Goal: Information Seeking & Learning: Learn about a topic

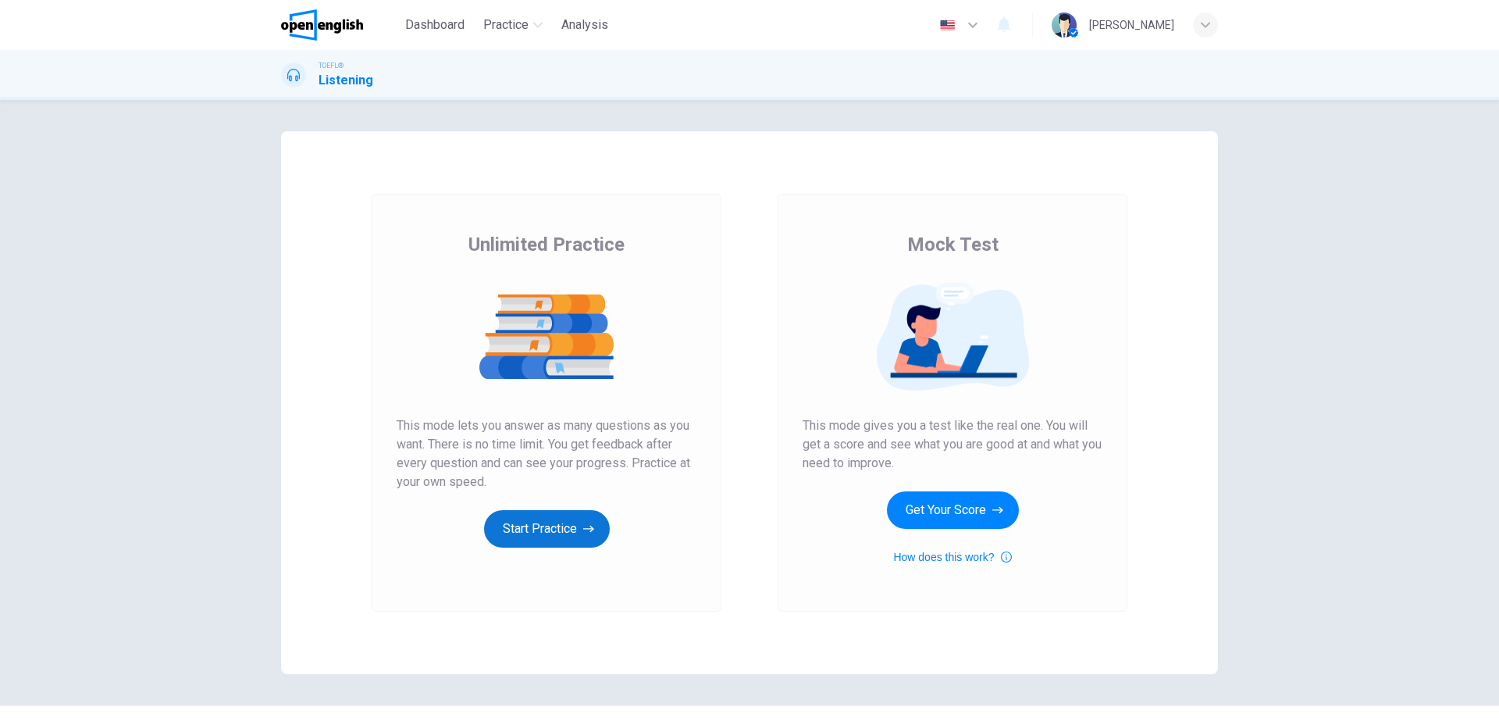
click at [556, 533] on button "Start Practice" at bounding box center [547, 528] width 126 height 37
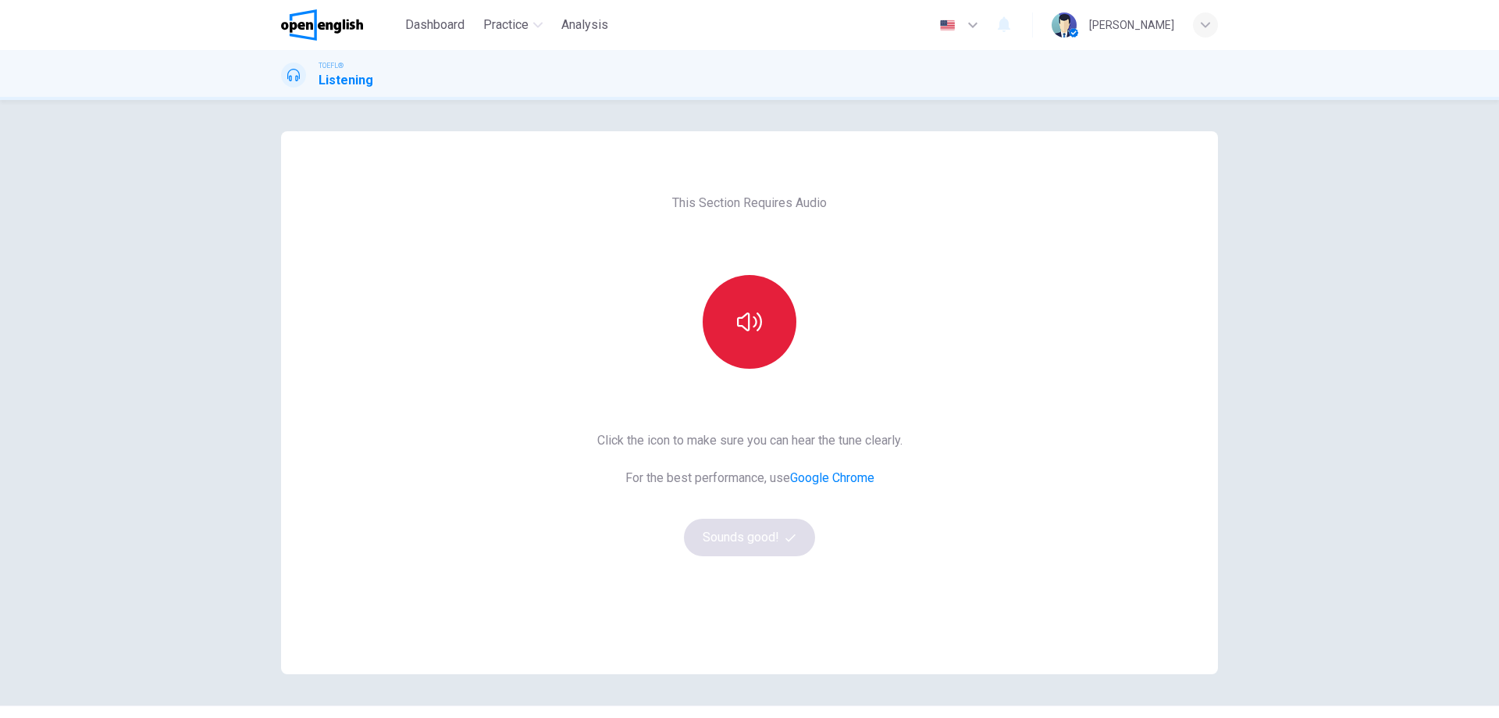
click at [754, 321] on icon "button" at bounding box center [749, 321] width 25 height 25
click at [775, 535] on button "Sounds good!" at bounding box center [749, 537] width 131 height 37
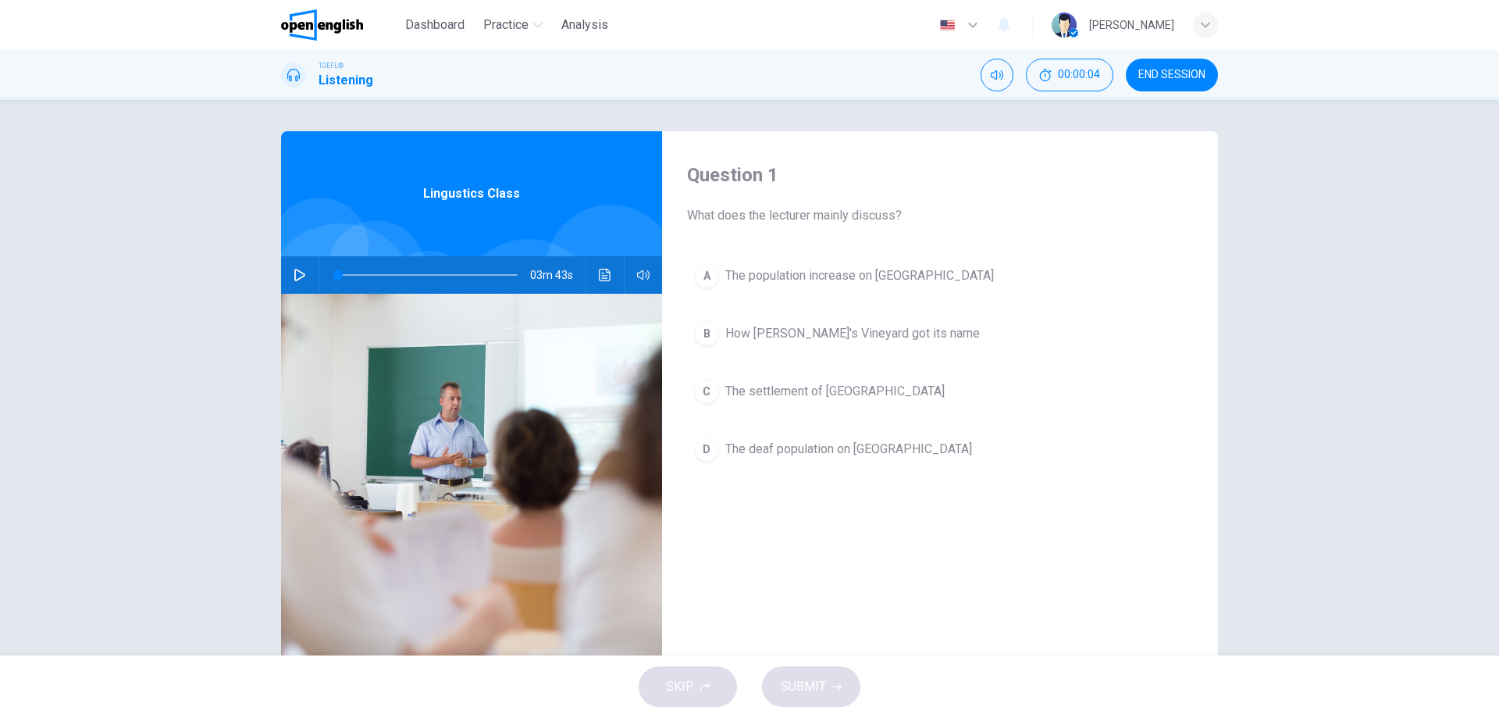
click at [294, 275] on icon "button" at bounding box center [300, 275] width 12 height 12
click at [1356, 465] on div "Question 1 What does the lecturer mainly discuss? A The population increase on …" at bounding box center [749, 377] width 1499 height 555
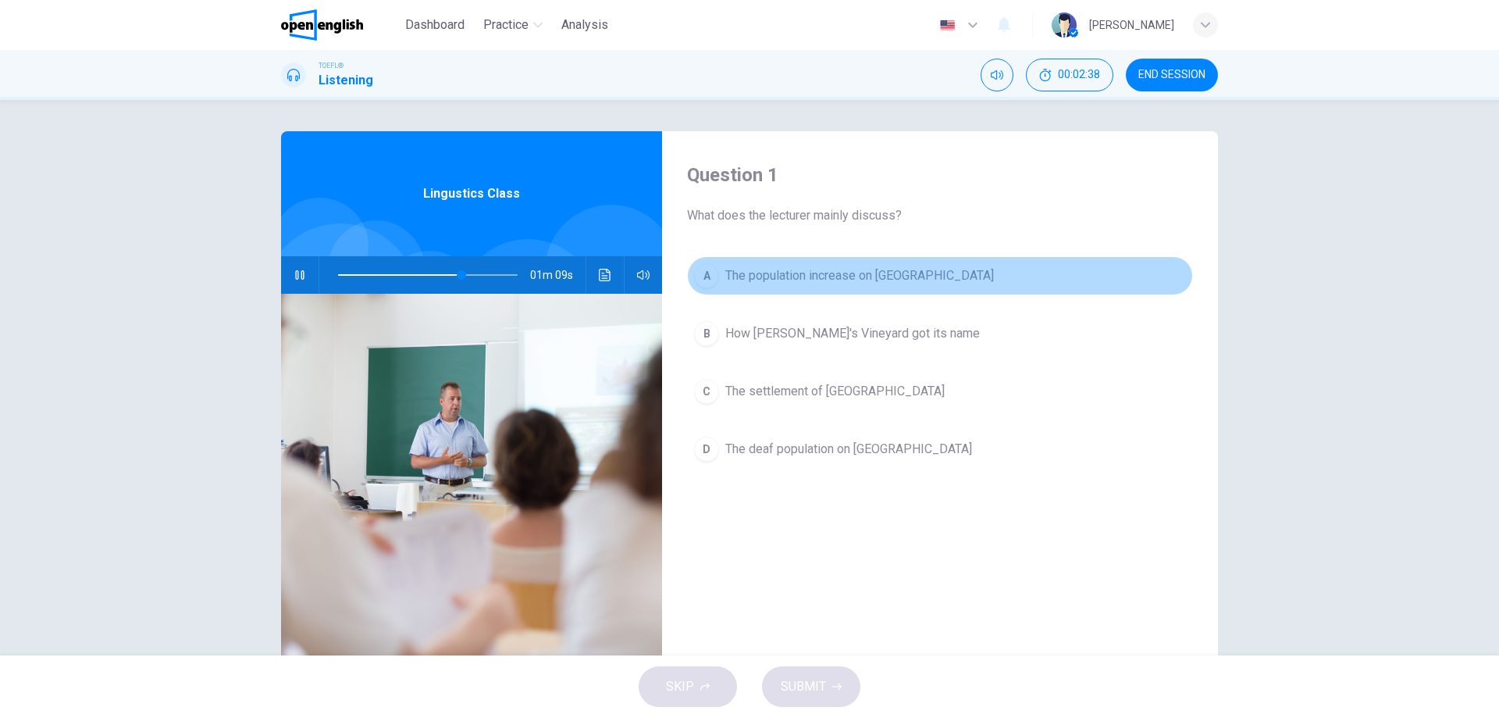
click at [711, 275] on div "A" at bounding box center [706, 275] width 25 height 25
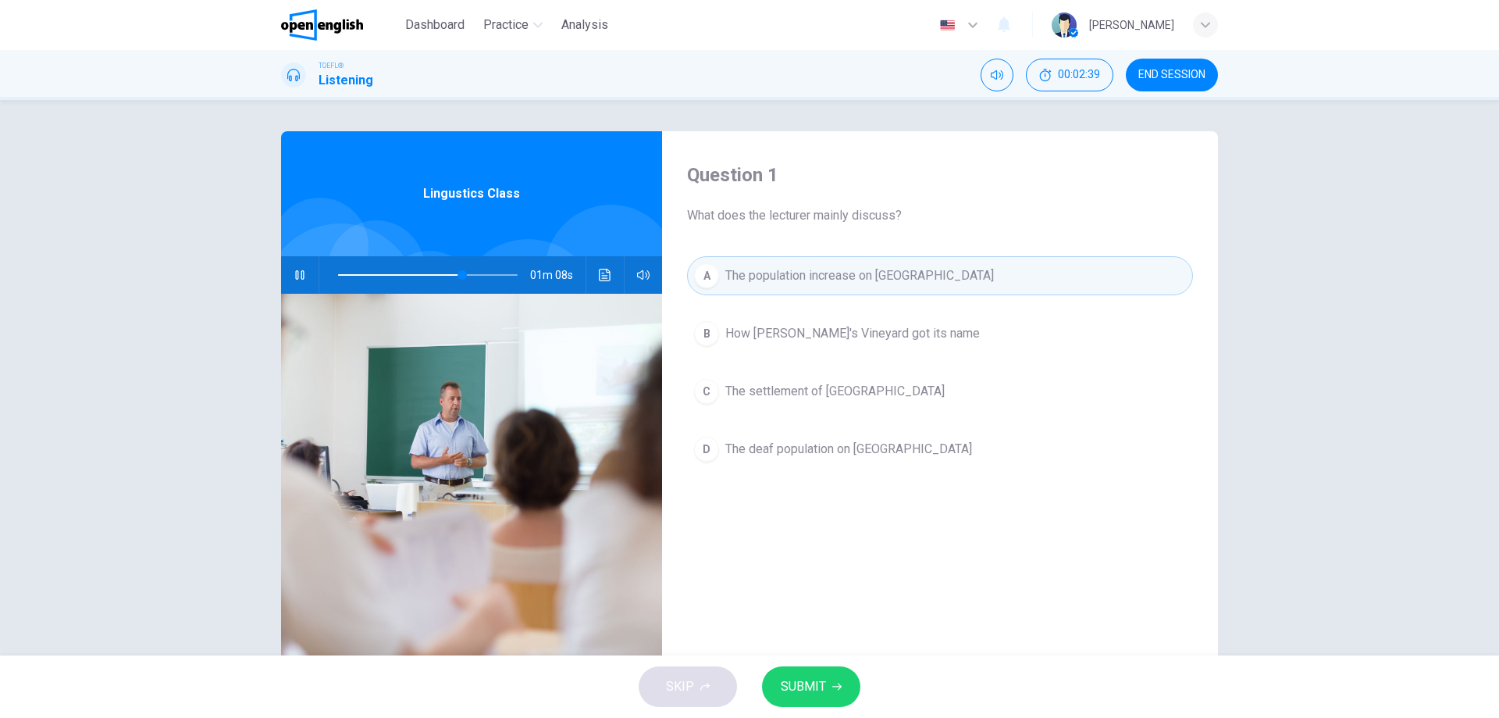
click at [818, 689] on span "SUBMIT" at bounding box center [803, 687] width 45 height 22
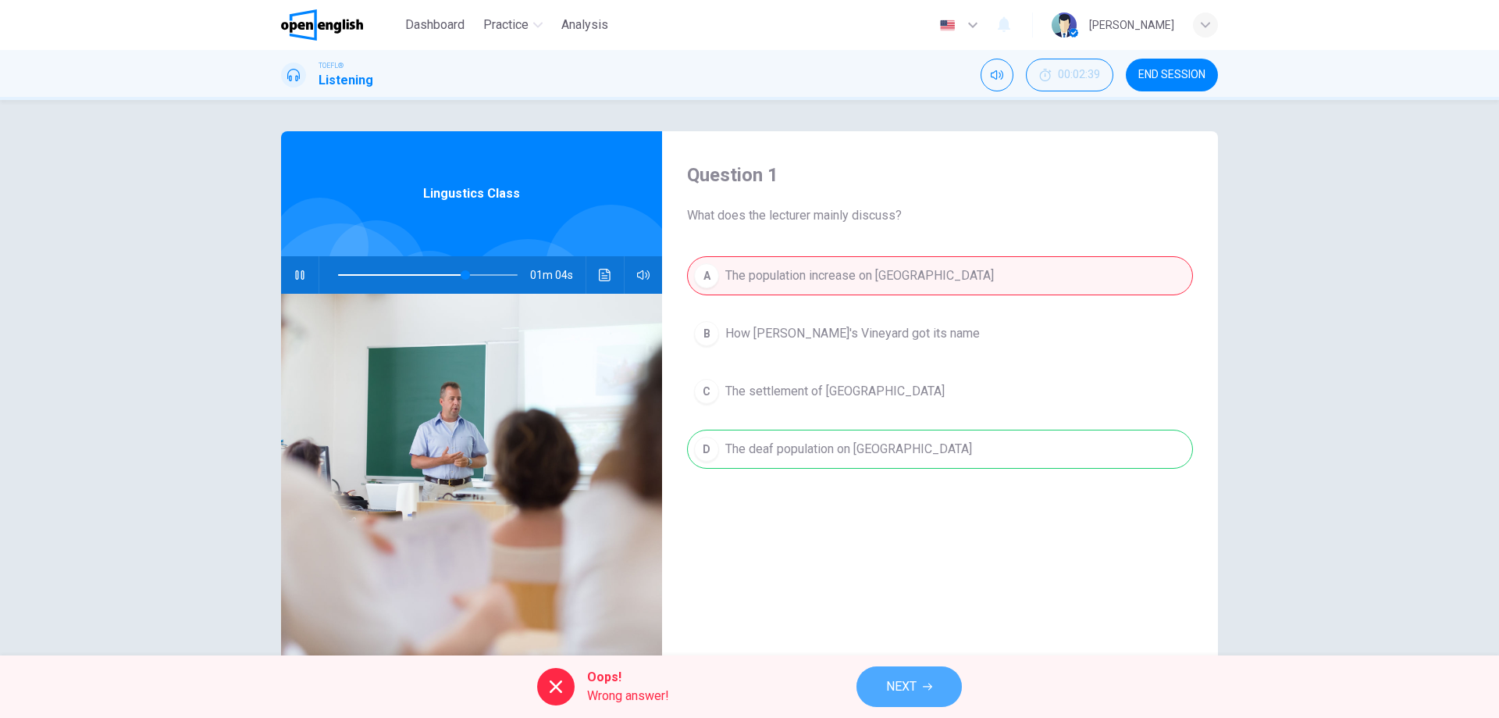
click at [901, 687] on span "NEXT" at bounding box center [901, 687] width 30 height 22
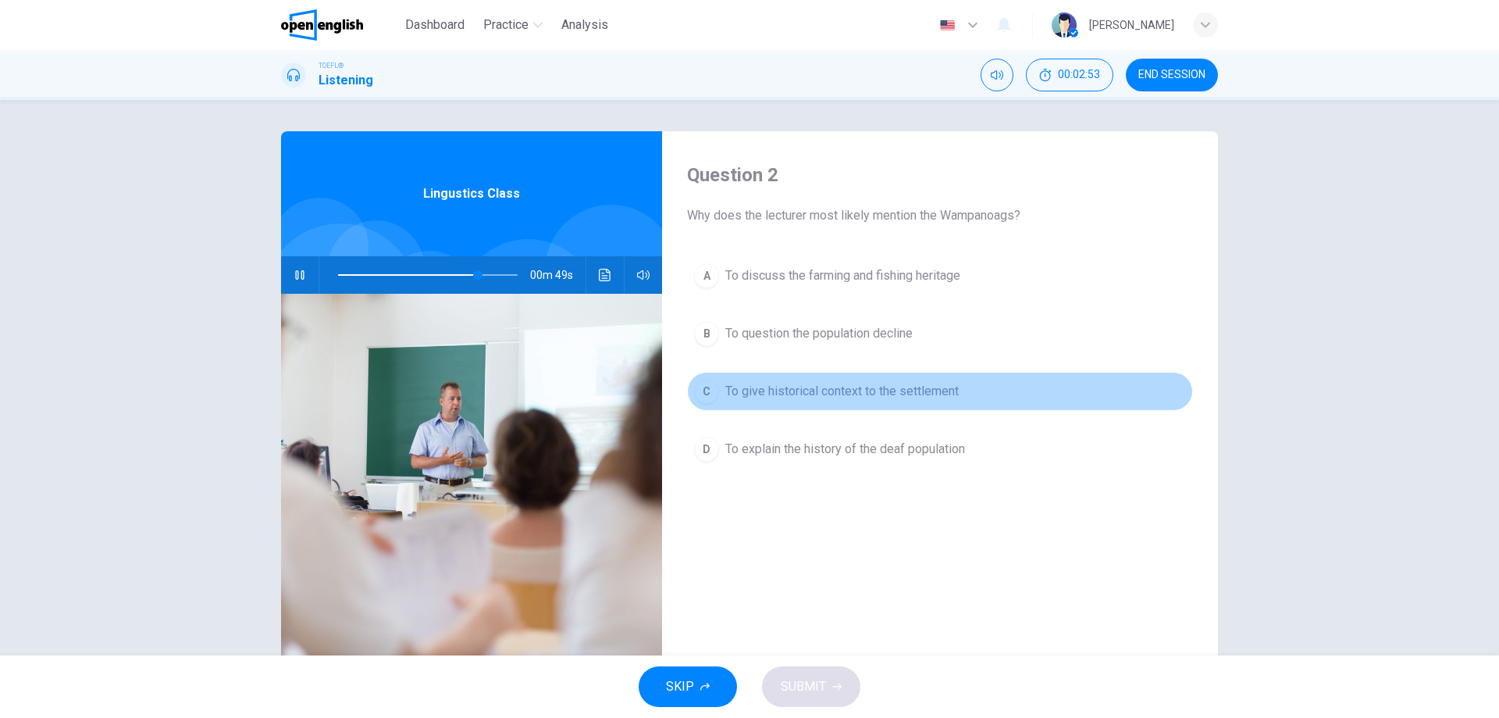
click at [706, 389] on div "C" at bounding box center [706, 391] width 25 height 25
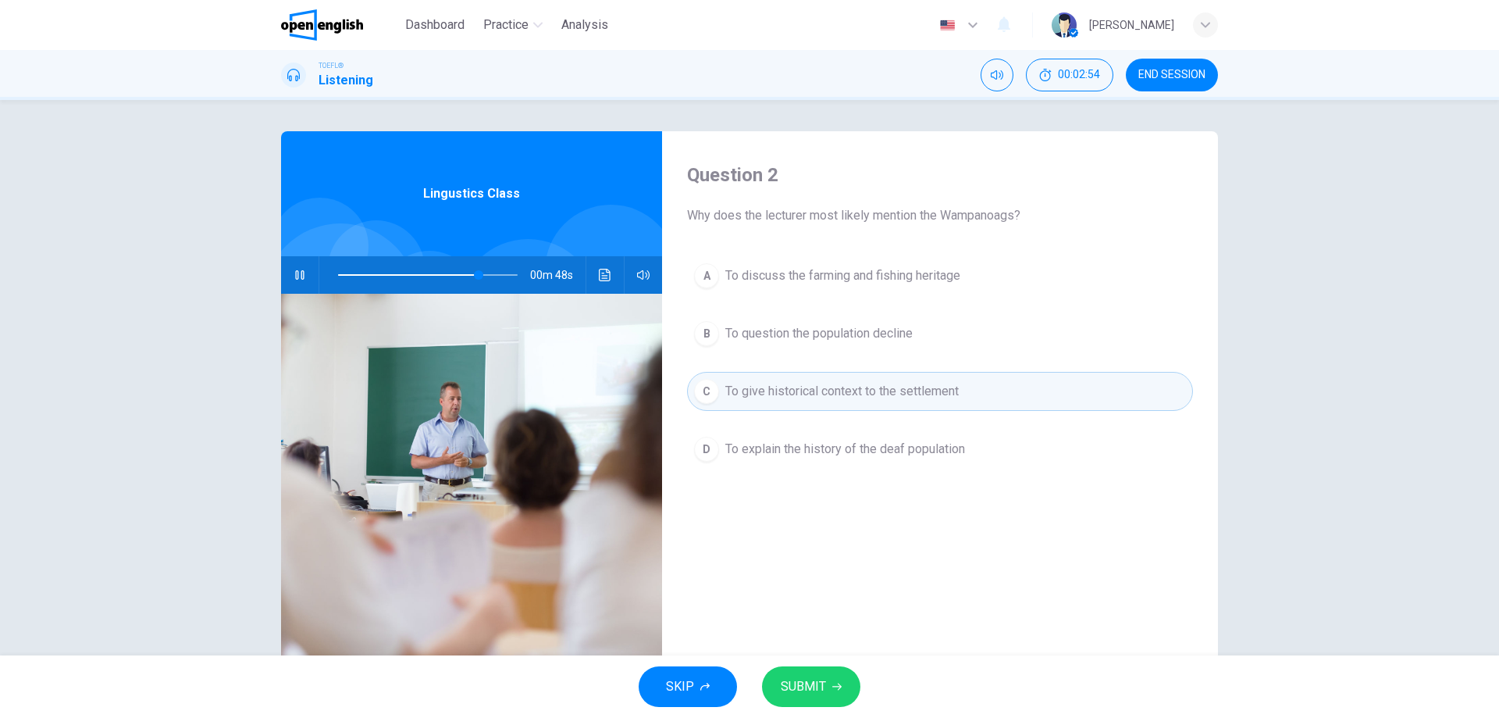
click at [815, 680] on span "SUBMIT" at bounding box center [803, 687] width 45 height 22
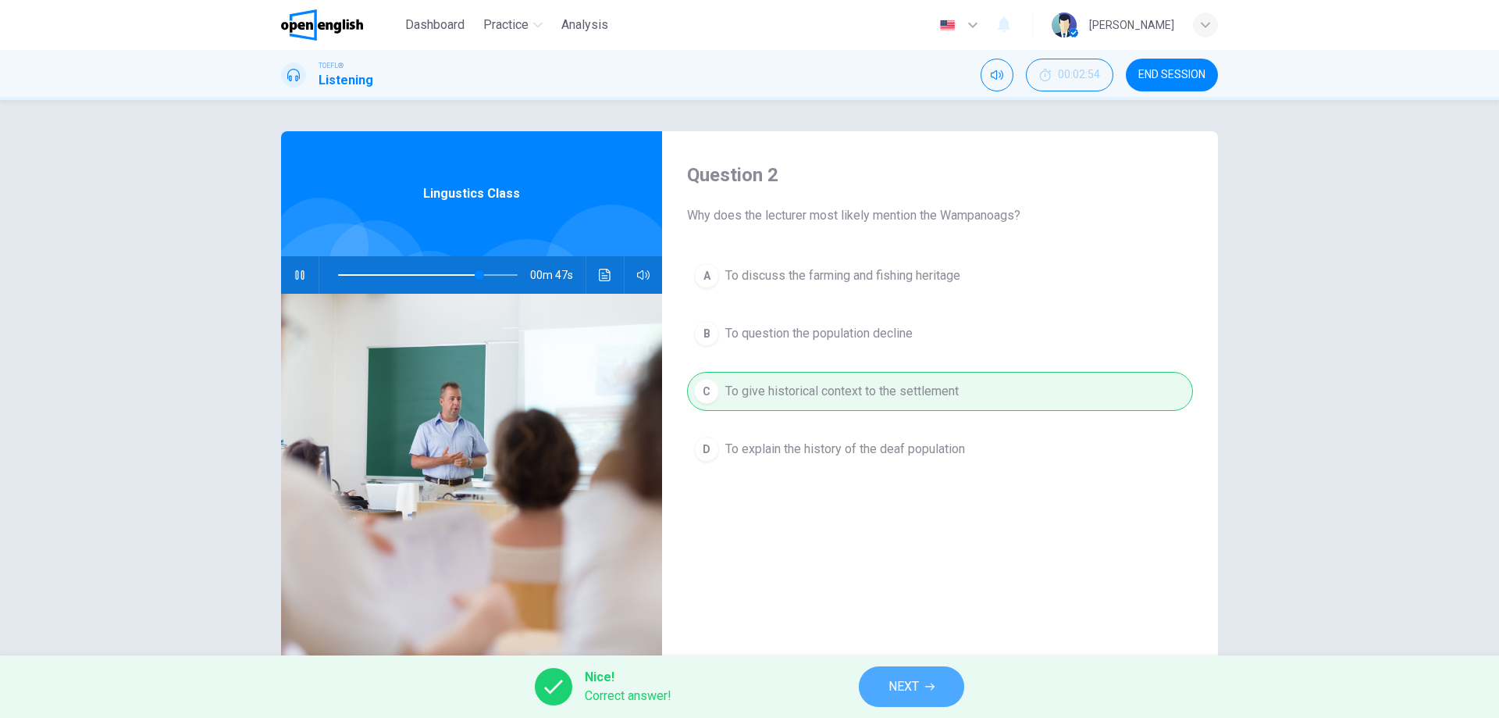
click at [897, 682] on span "NEXT" at bounding box center [904, 687] width 30 height 22
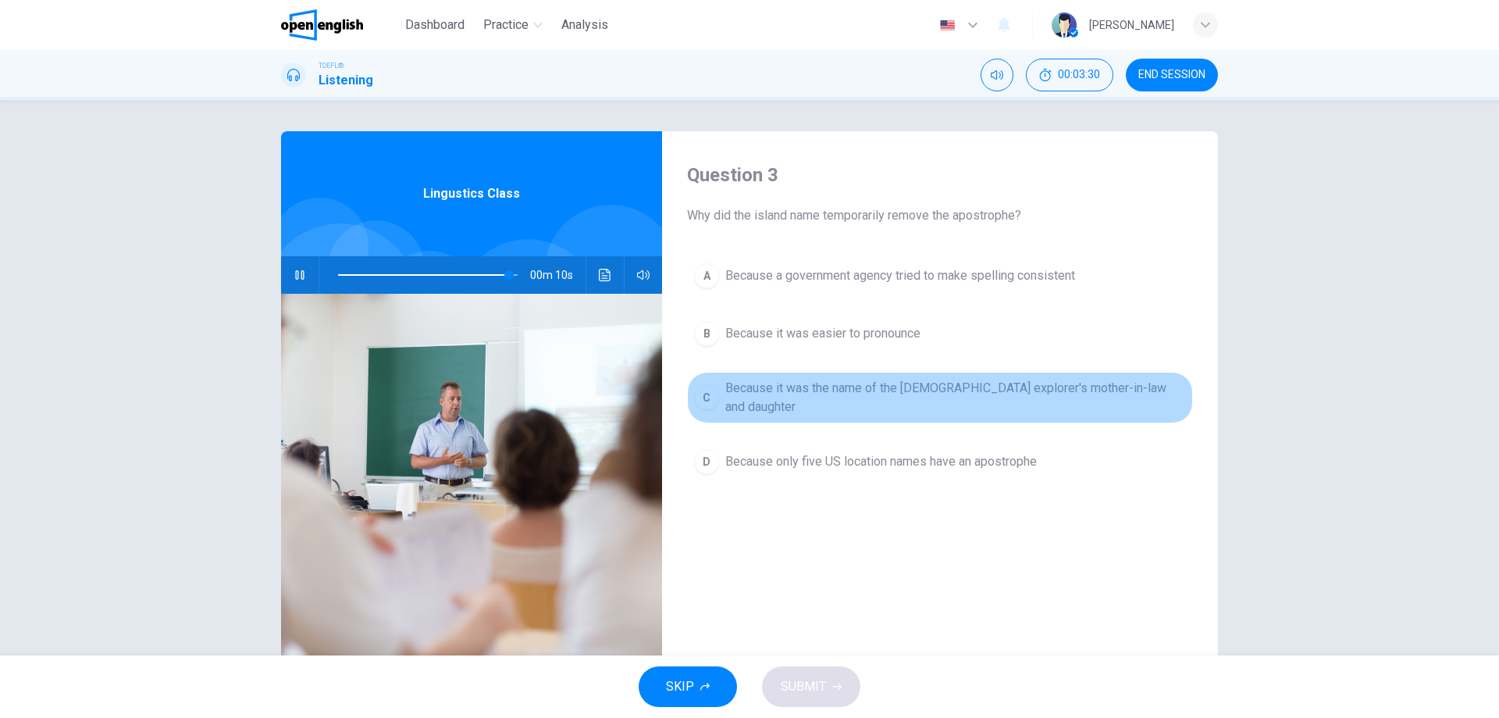
click at [702, 394] on div "C" at bounding box center [706, 397] width 25 height 25
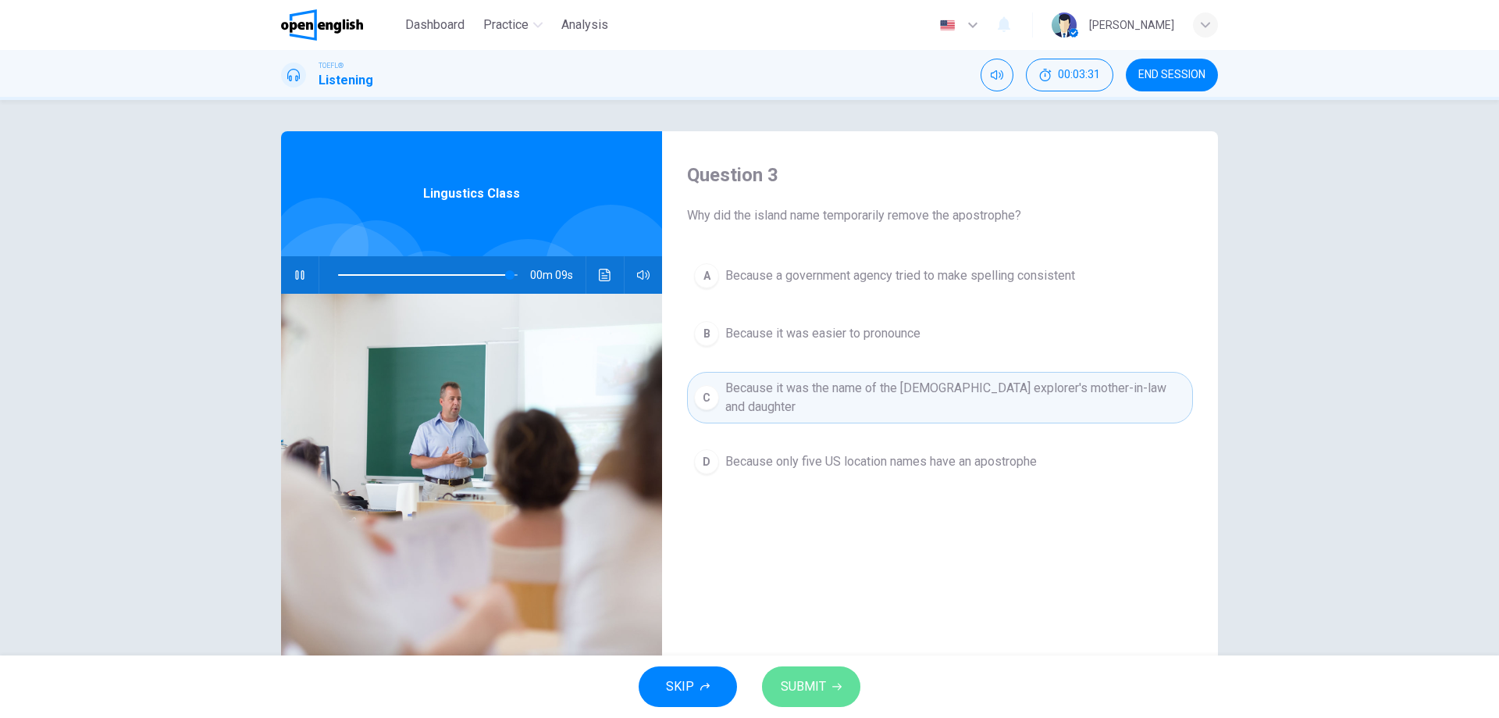
click at [823, 693] on span "SUBMIT" at bounding box center [803, 687] width 45 height 22
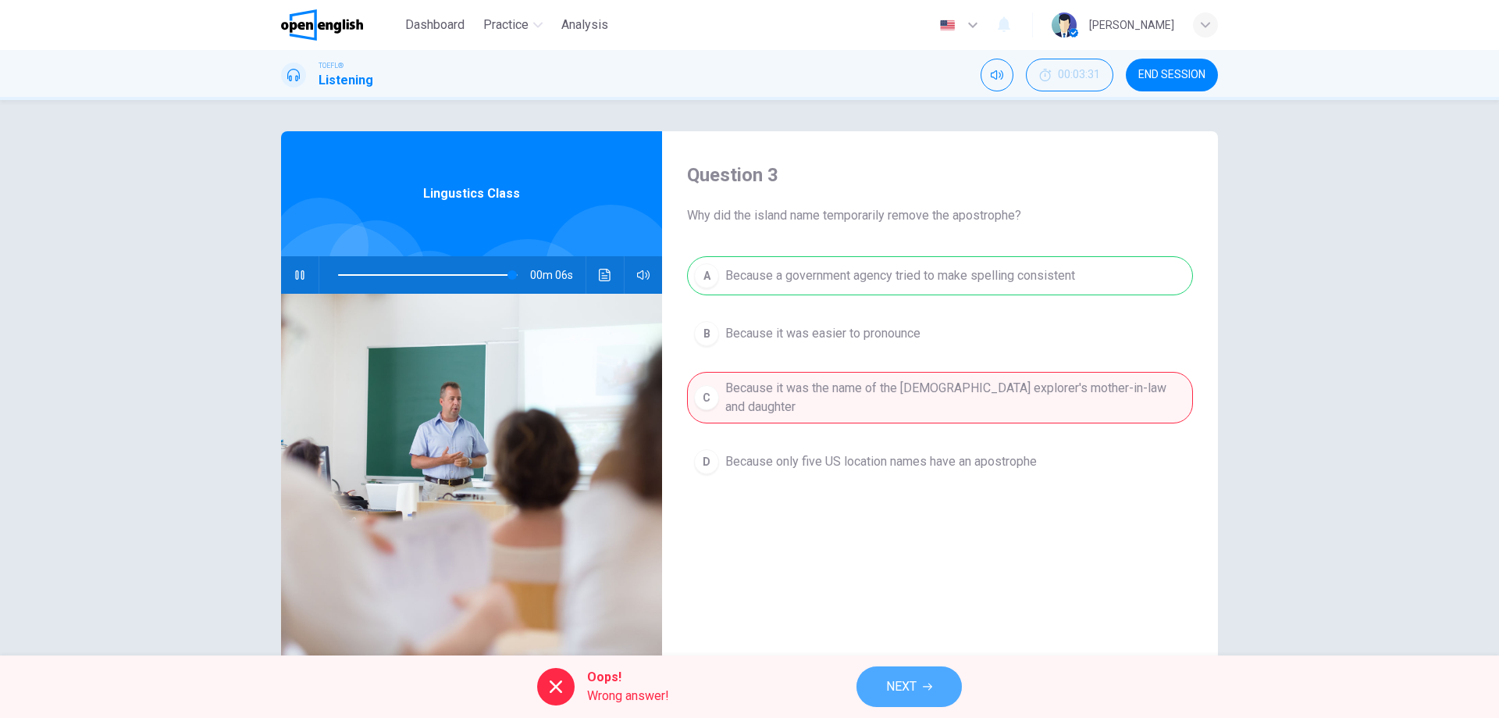
click at [891, 680] on span "NEXT" at bounding box center [901, 687] width 30 height 22
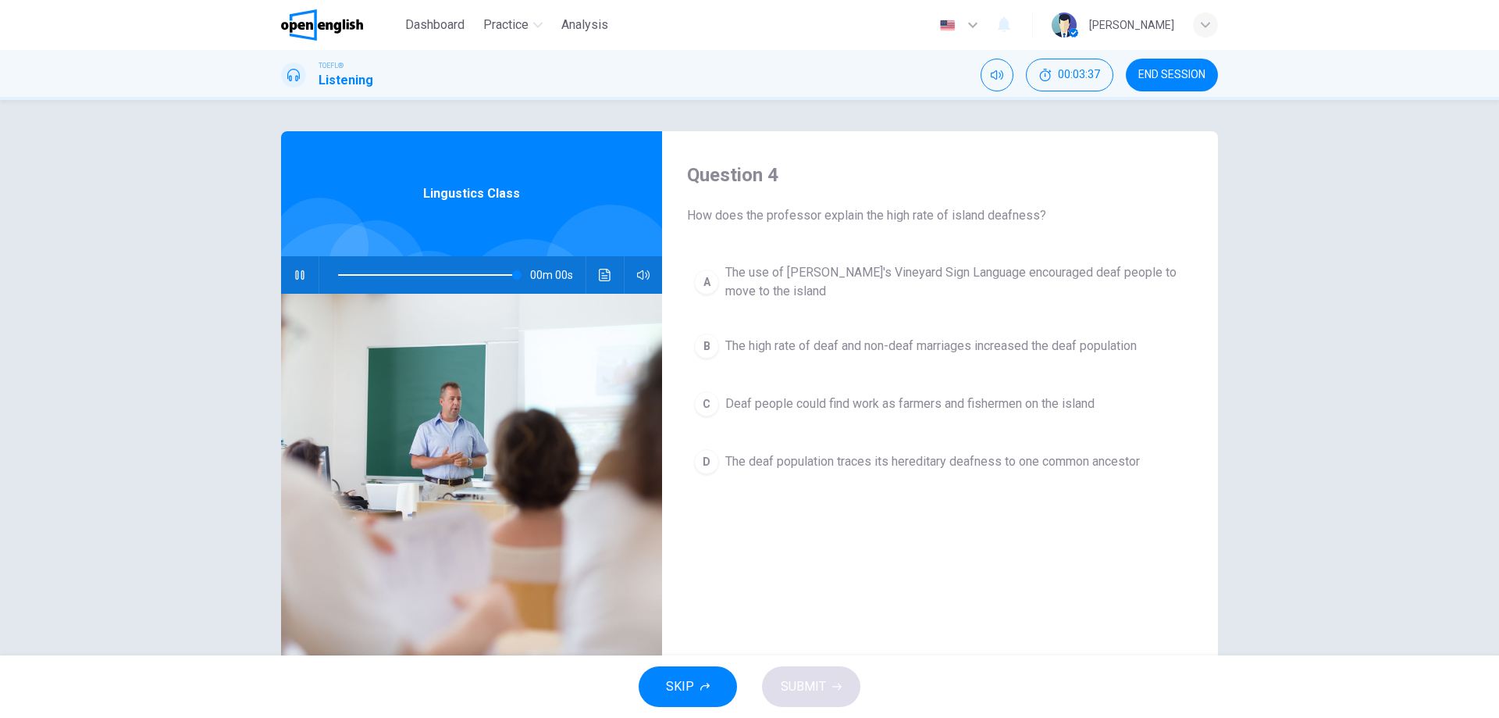
type input "*"
click at [709, 289] on div "A" at bounding box center [706, 281] width 25 height 25
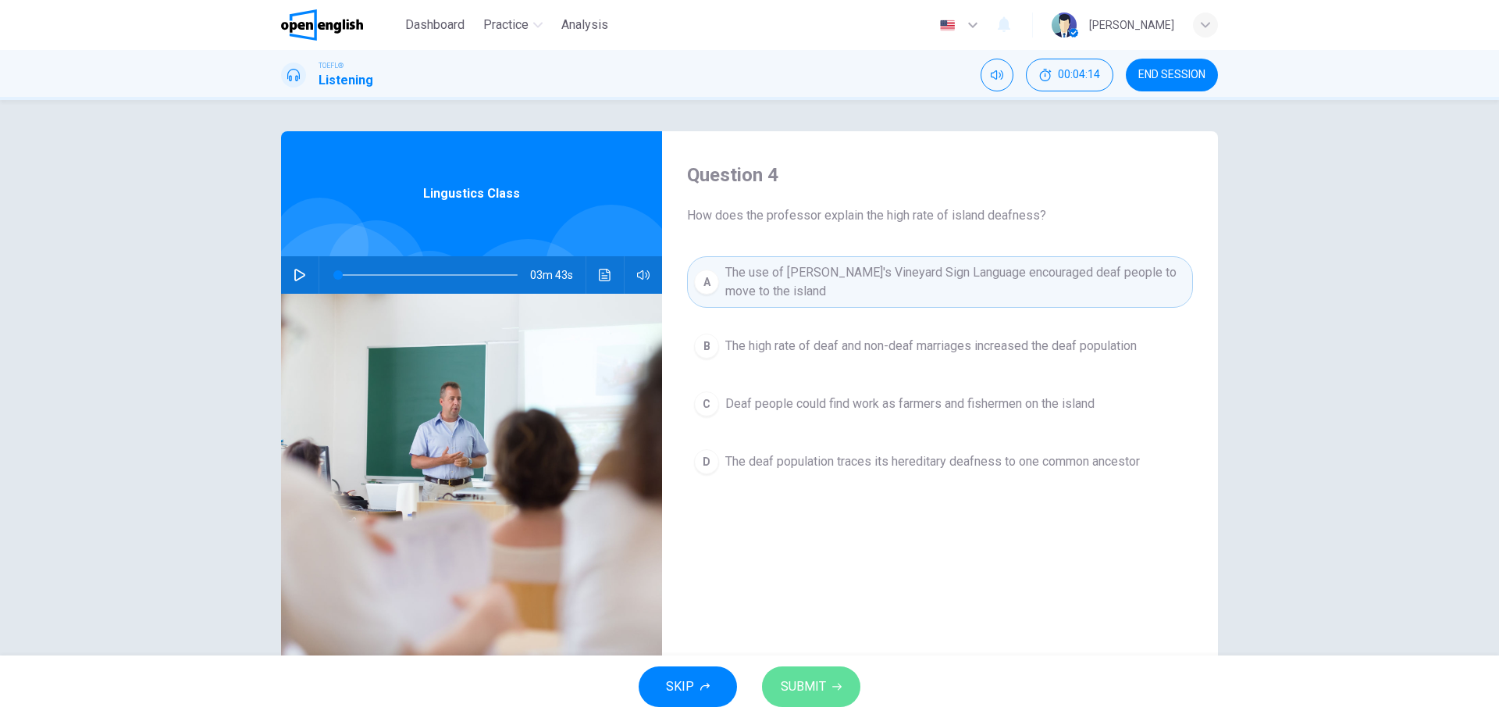
click at [799, 683] on span "SUBMIT" at bounding box center [803, 687] width 45 height 22
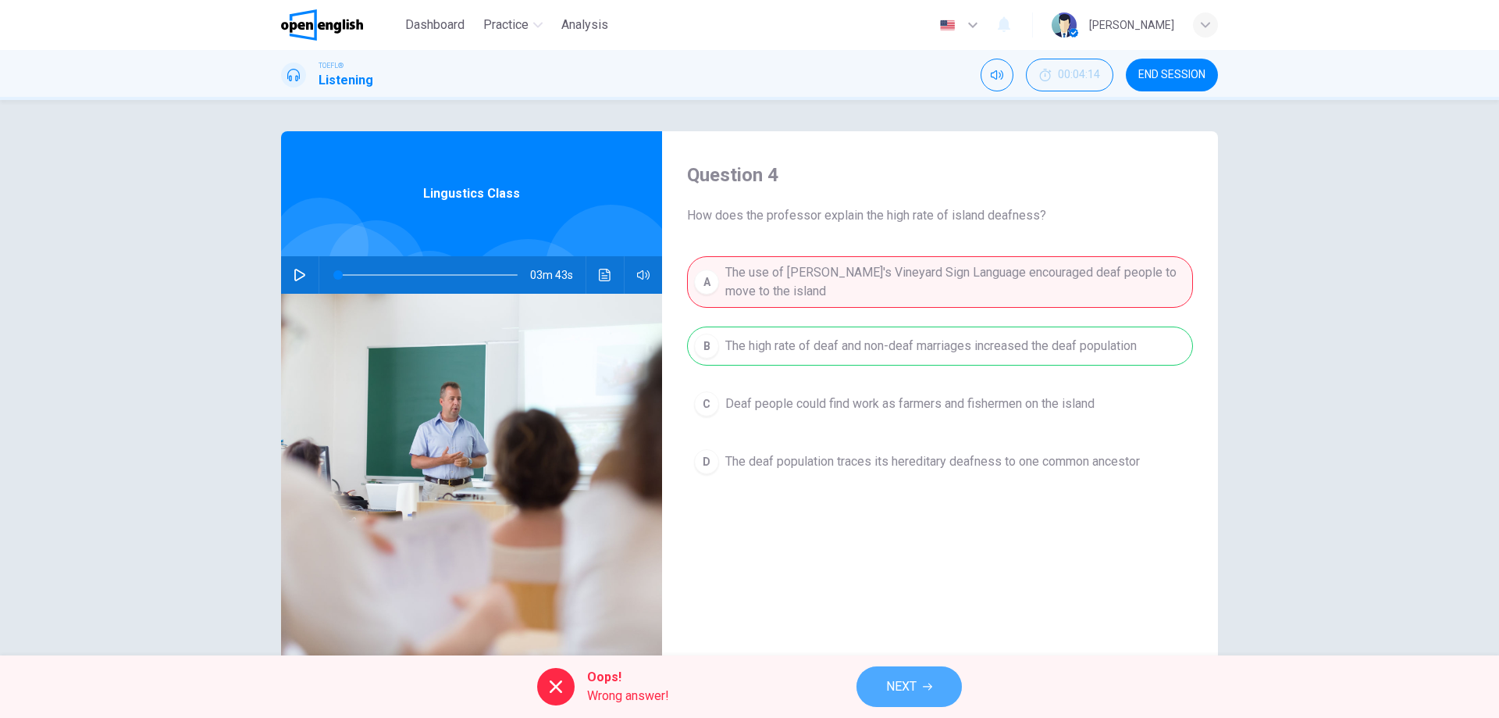
click at [916, 684] on span "NEXT" at bounding box center [901, 687] width 30 height 22
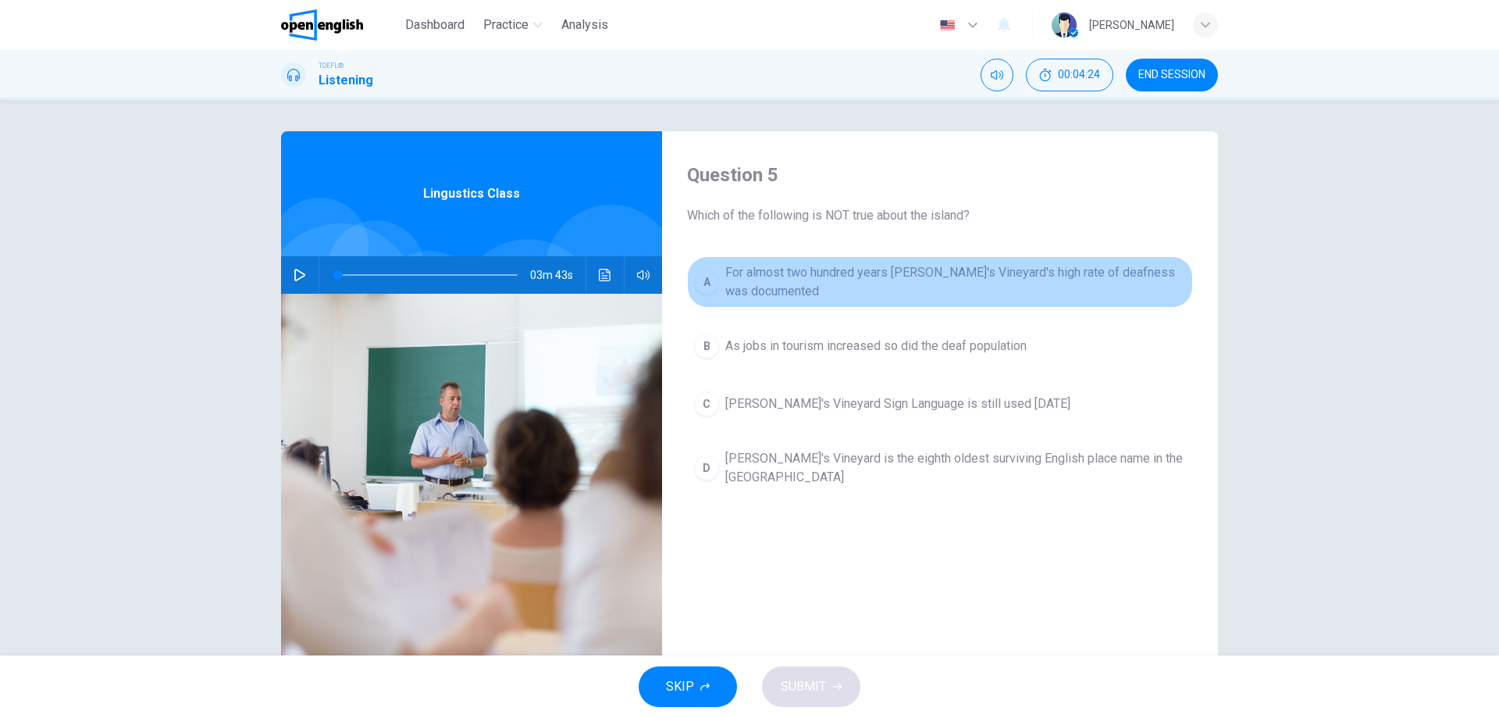
click at [1064, 273] on span "For almost two hundred years Martha's Vineyard's high rate of deafness was docu…" at bounding box center [955, 281] width 461 height 37
drag, startPoint x: 1068, startPoint y: 273, endPoint x: 1124, endPoint y: 265, distance: 56.8
click at [1124, 265] on span "For almost two hundred years Martha's Vineyard's high rate of deafness was docu…" at bounding box center [955, 281] width 461 height 37
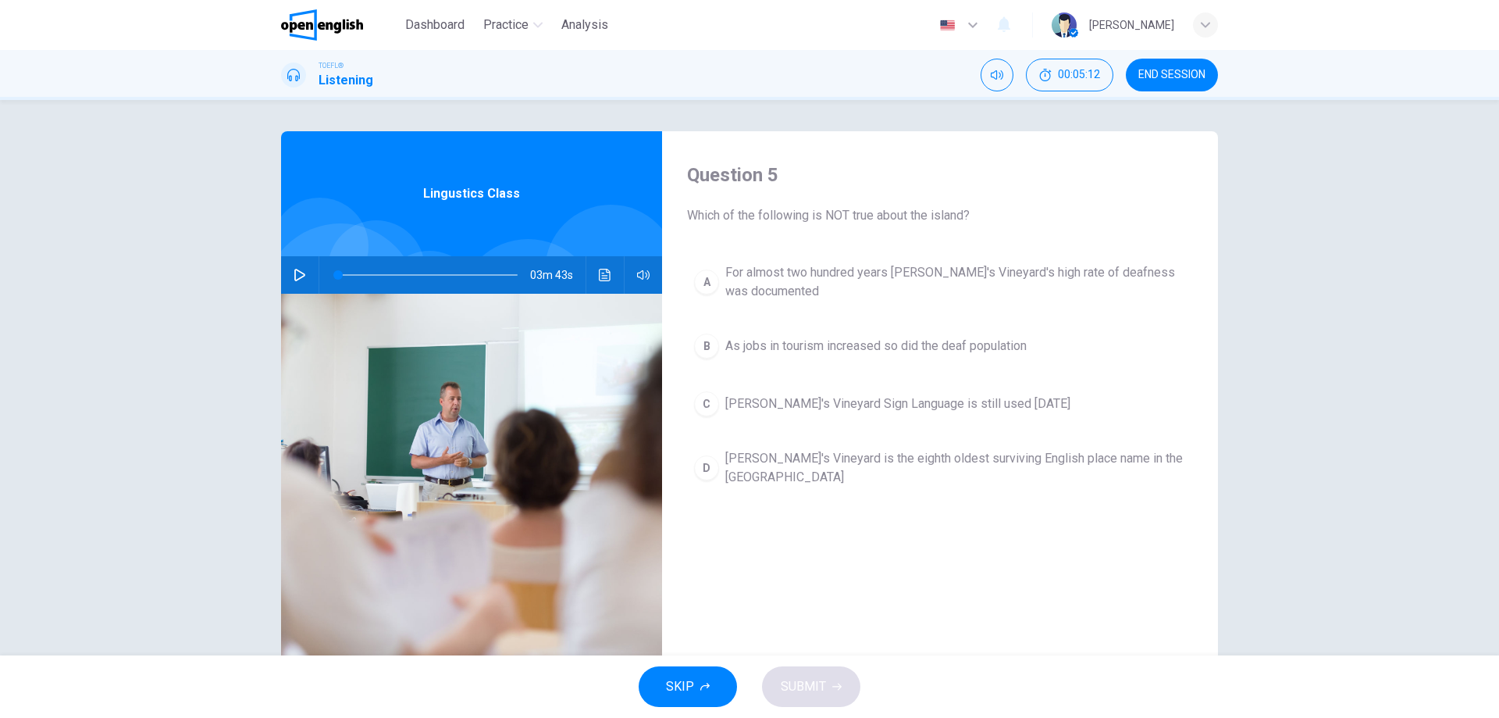
click at [704, 405] on div "C" at bounding box center [706, 403] width 25 height 25
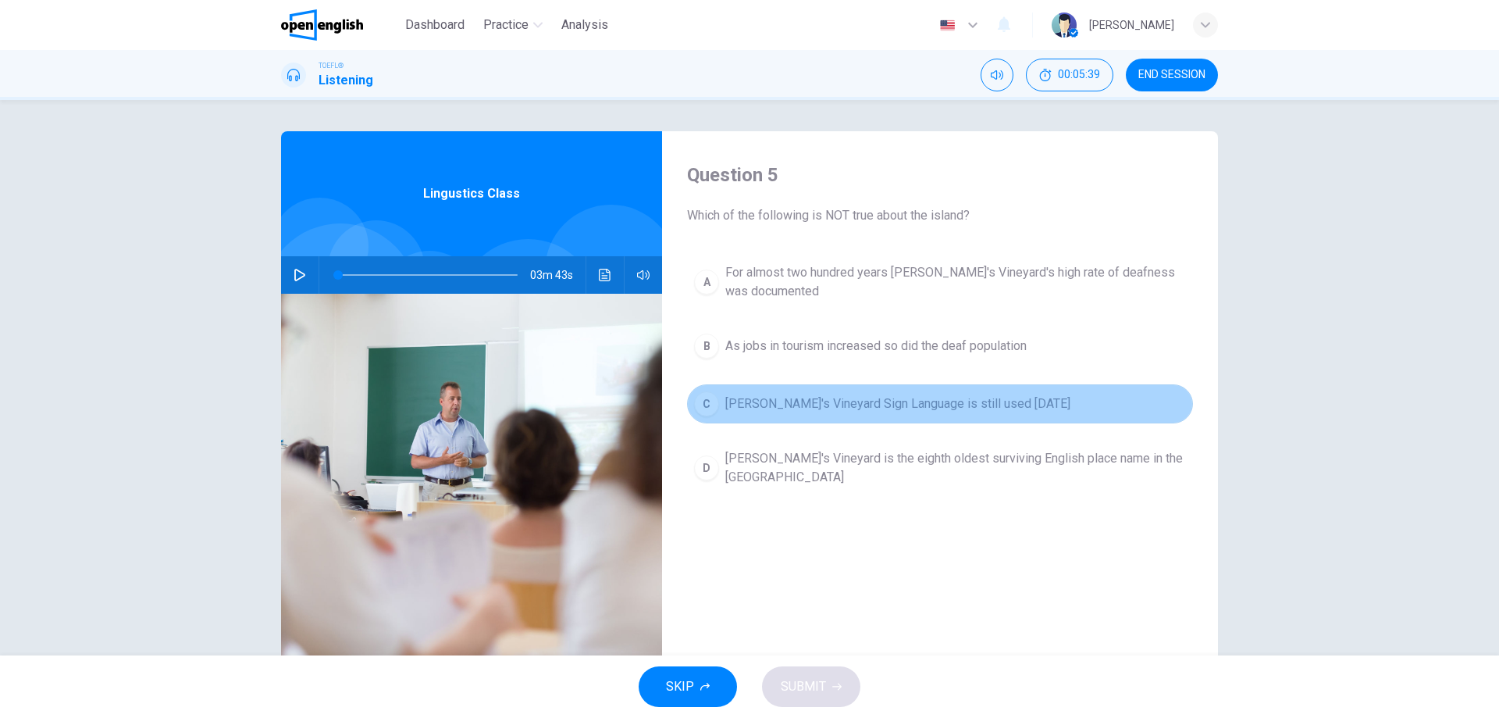
click at [702, 397] on div "C" at bounding box center [706, 403] width 25 height 25
click at [708, 405] on div "C" at bounding box center [706, 403] width 25 height 25
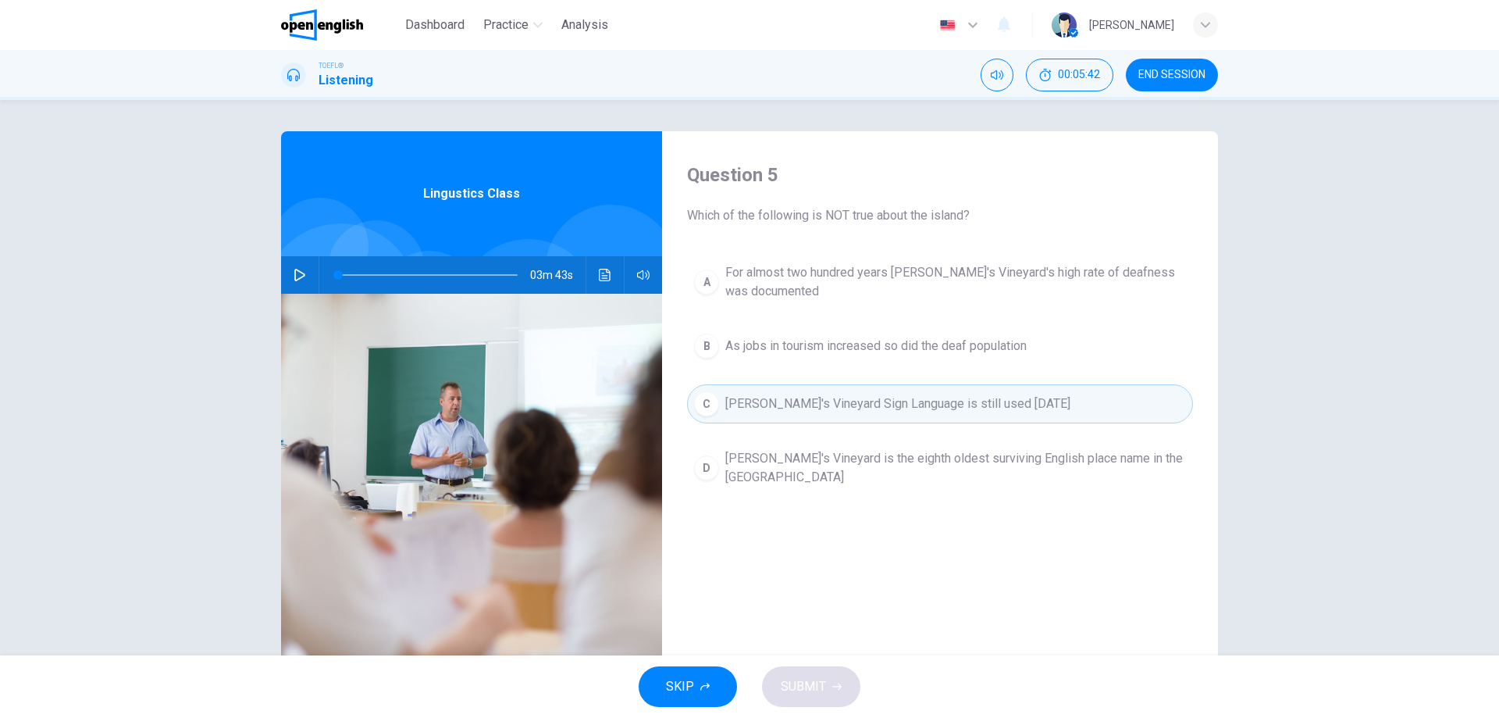
click at [773, 417] on button "C Martha's Vineyard Sign Language is still used today" at bounding box center [940, 403] width 506 height 39
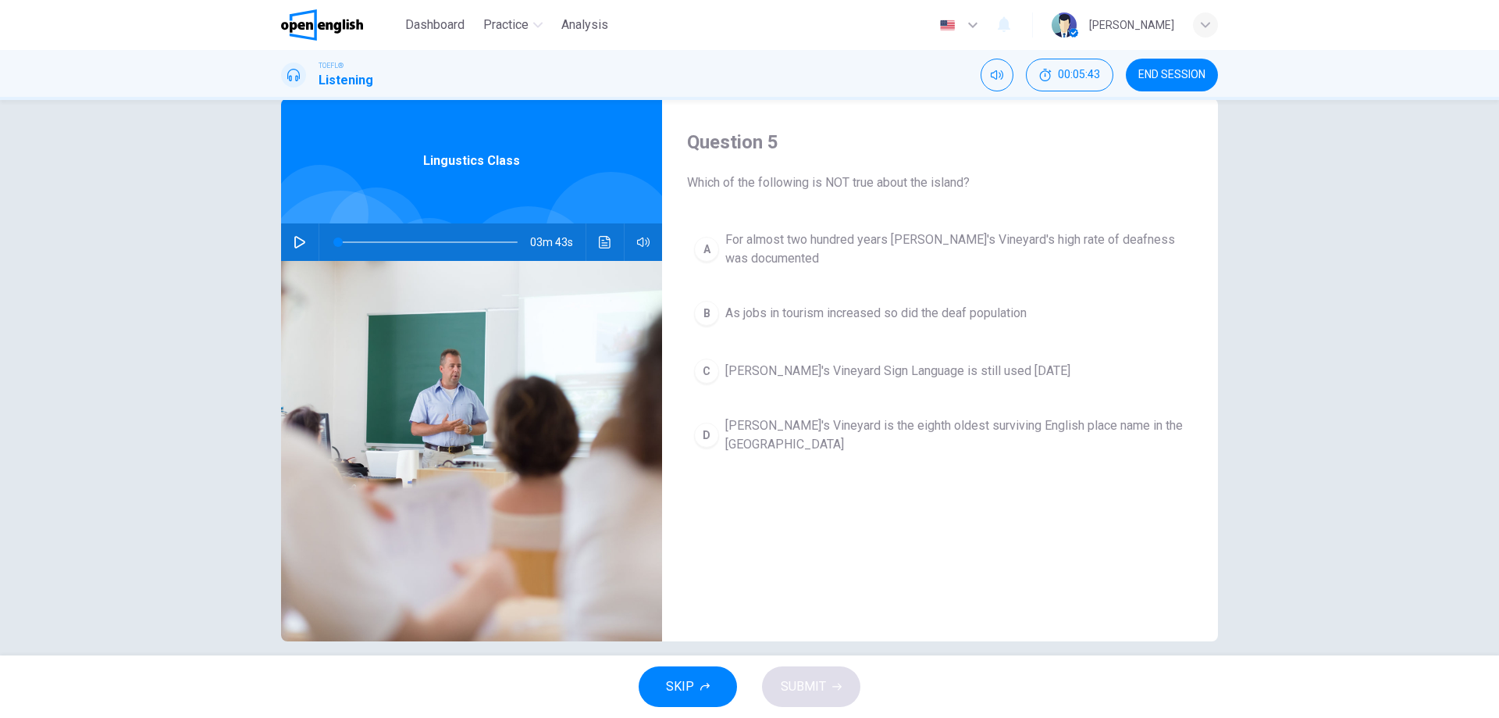
scroll to position [50, 0]
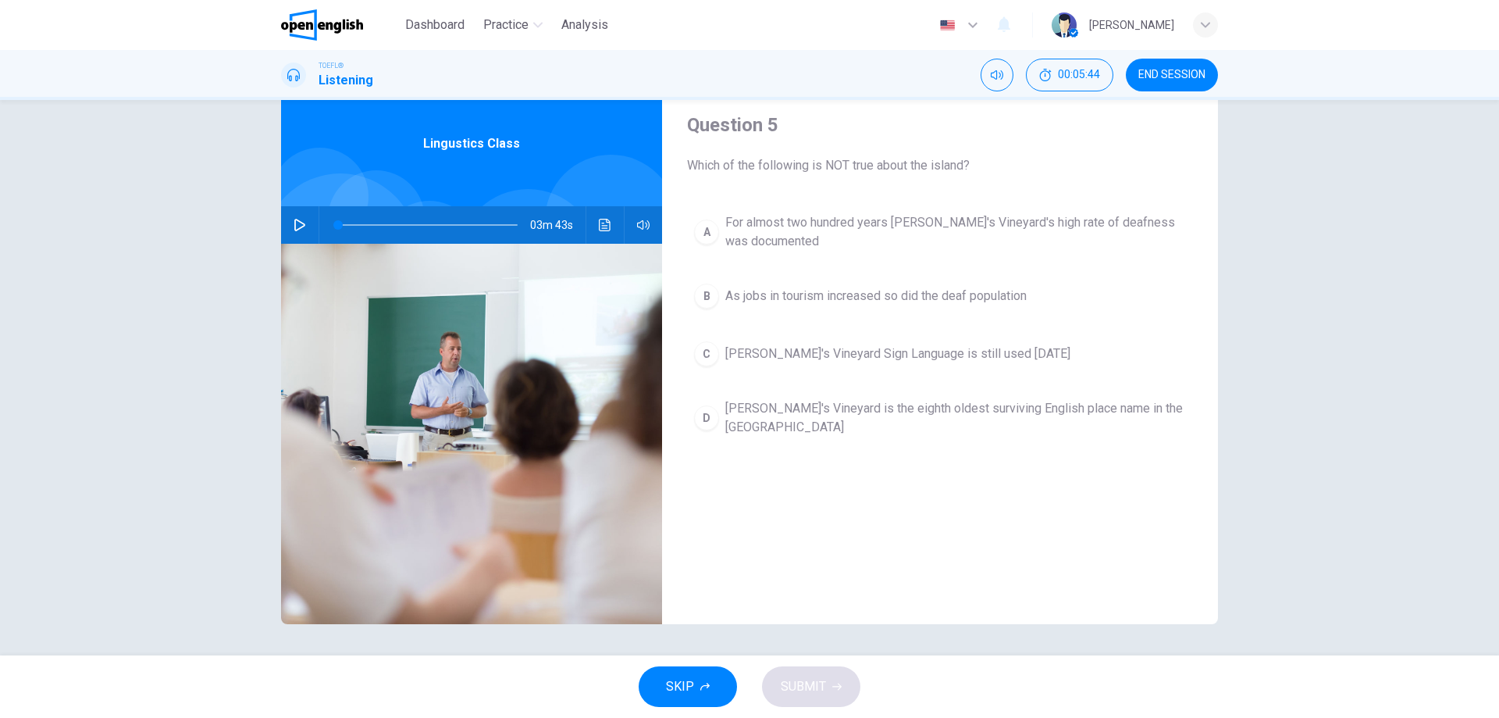
drag, startPoint x: 785, startPoint y: 690, endPoint x: 787, endPoint y: 668, distance: 22.8
click at [785, 689] on div "SKIP SUBMIT" at bounding box center [749, 686] width 1499 height 62
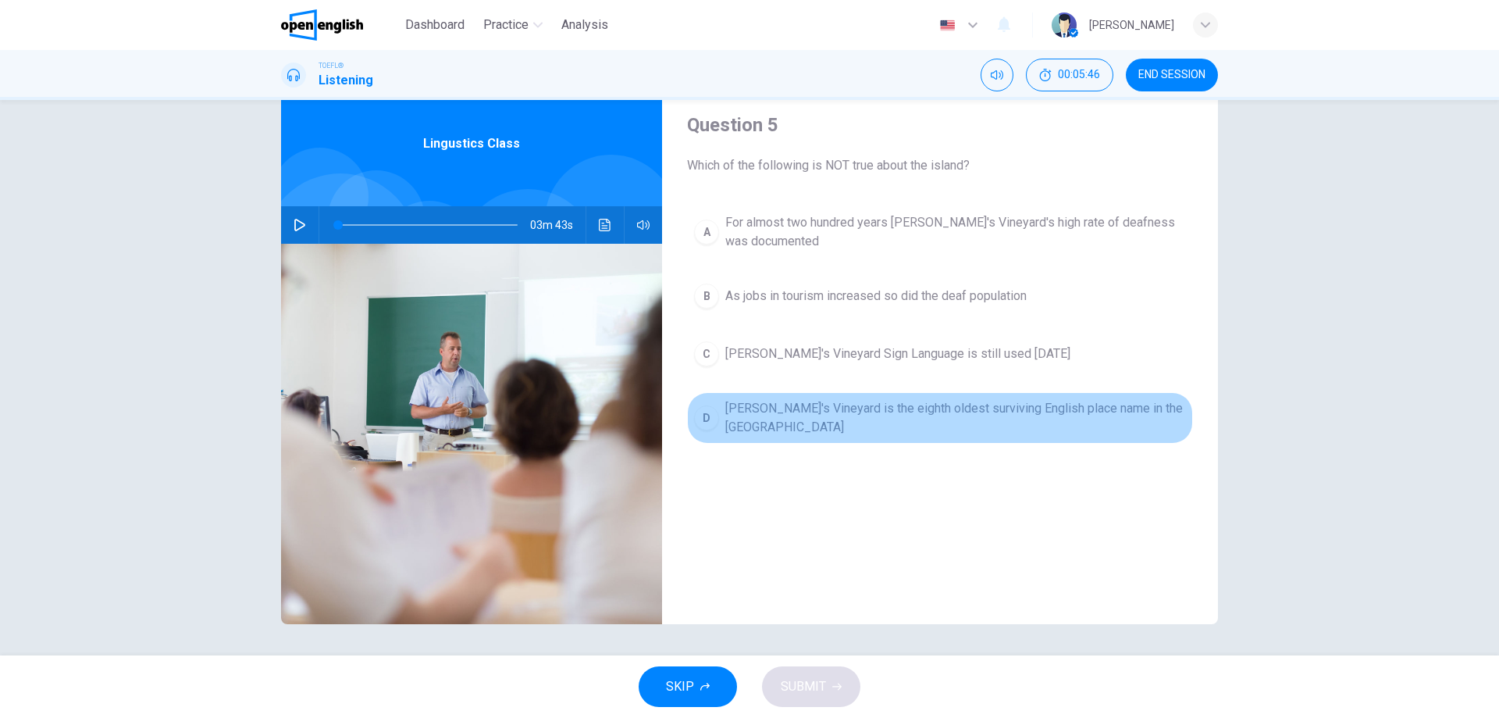
click at [701, 407] on div "D" at bounding box center [706, 417] width 25 height 25
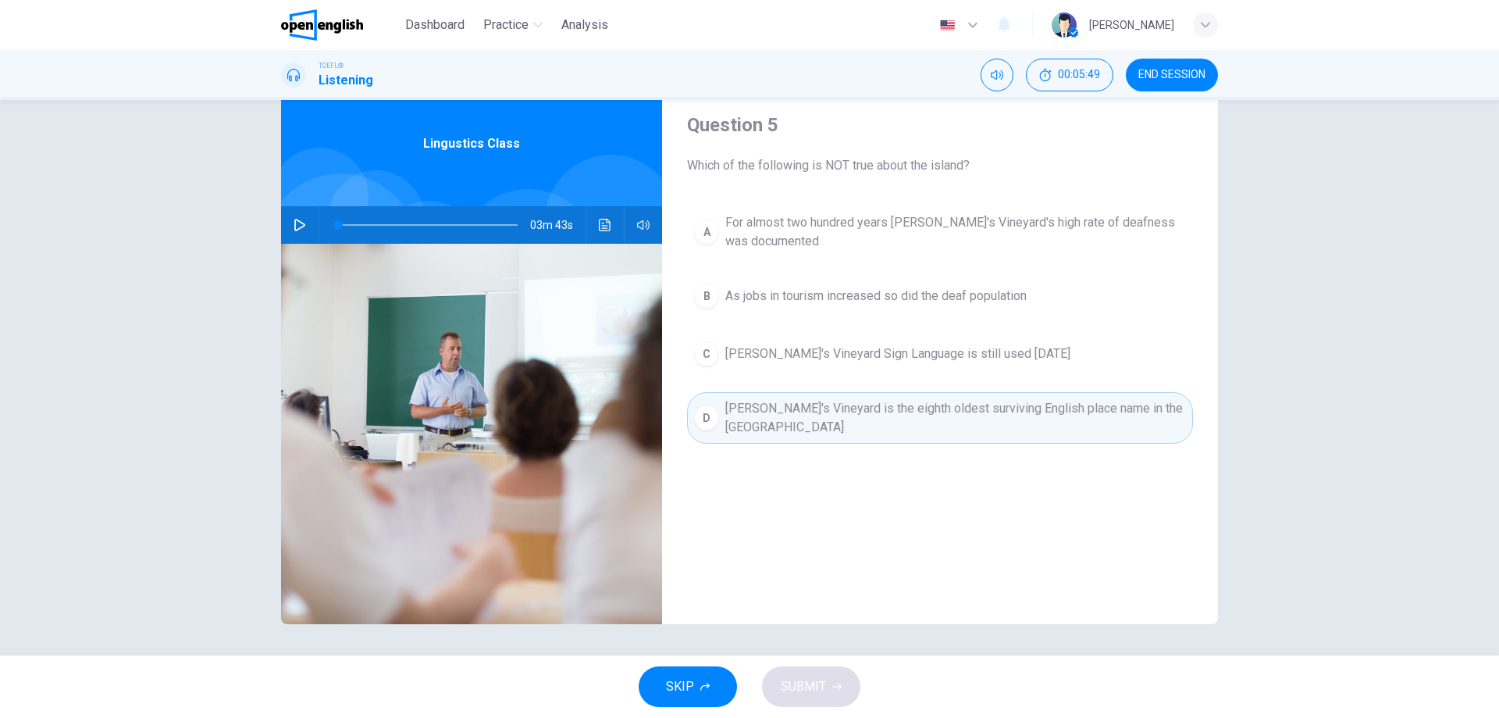
click at [686, 677] on span "SKIP" at bounding box center [680, 687] width 28 height 22
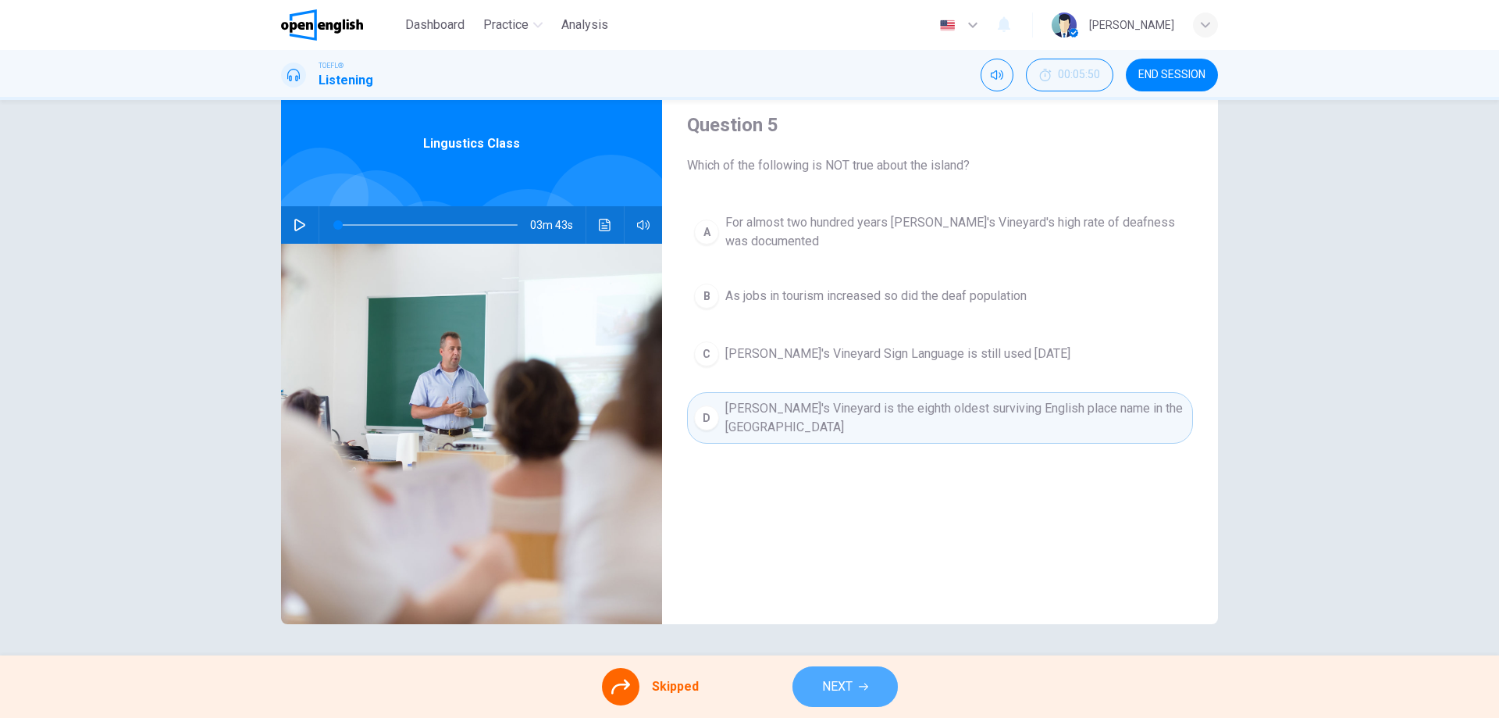
click at [847, 677] on span "NEXT" at bounding box center [837, 687] width 30 height 22
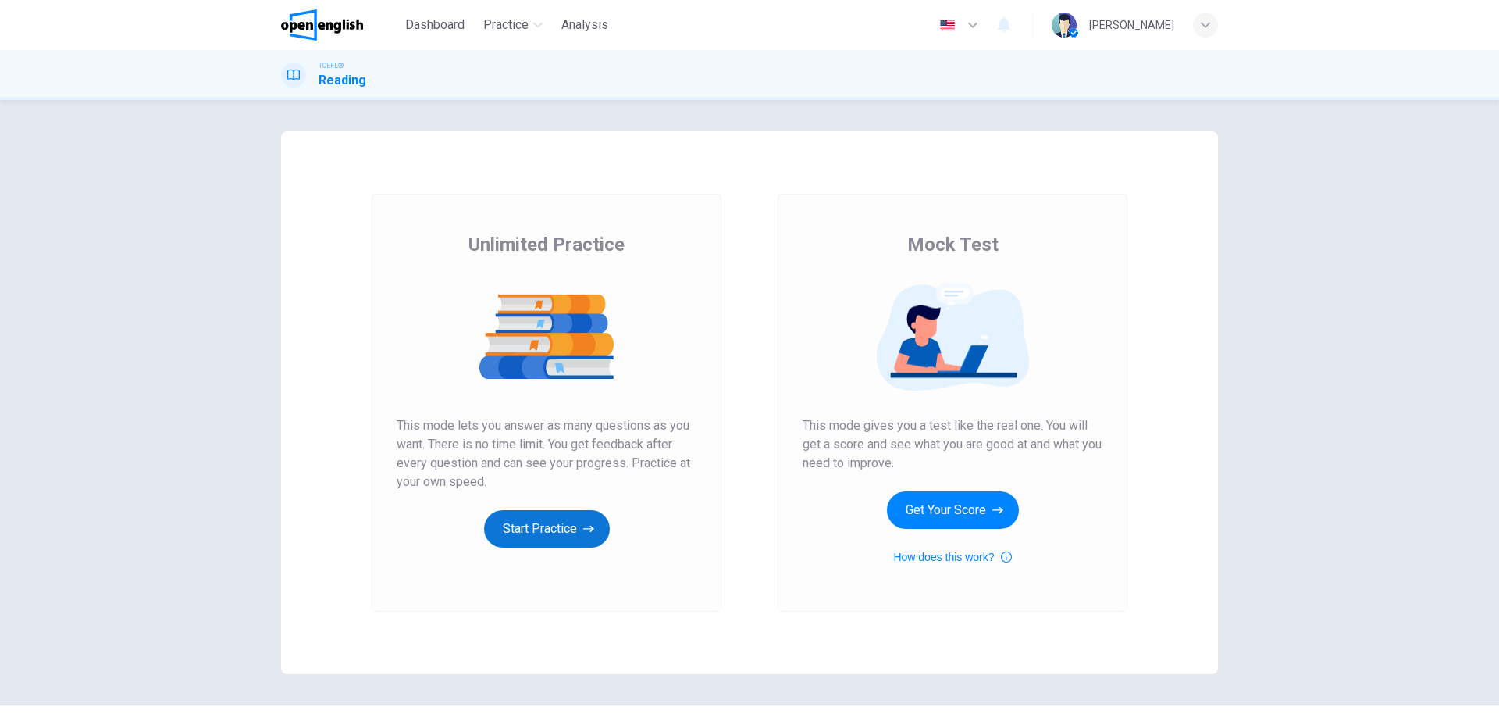
click at [555, 533] on button "Start Practice" at bounding box center [547, 528] width 126 height 37
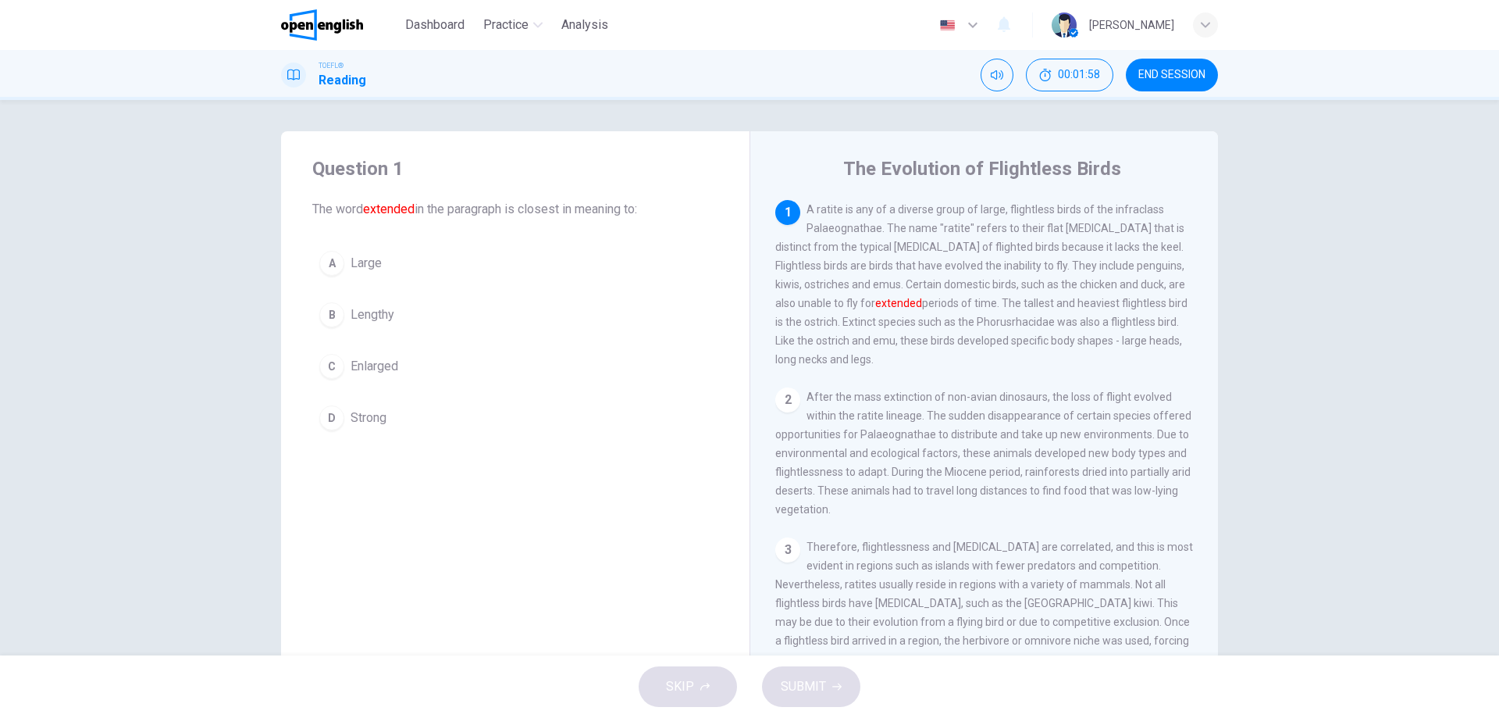
click at [335, 373] on div "C" at bounding box center [331, 366] width 25 height 25
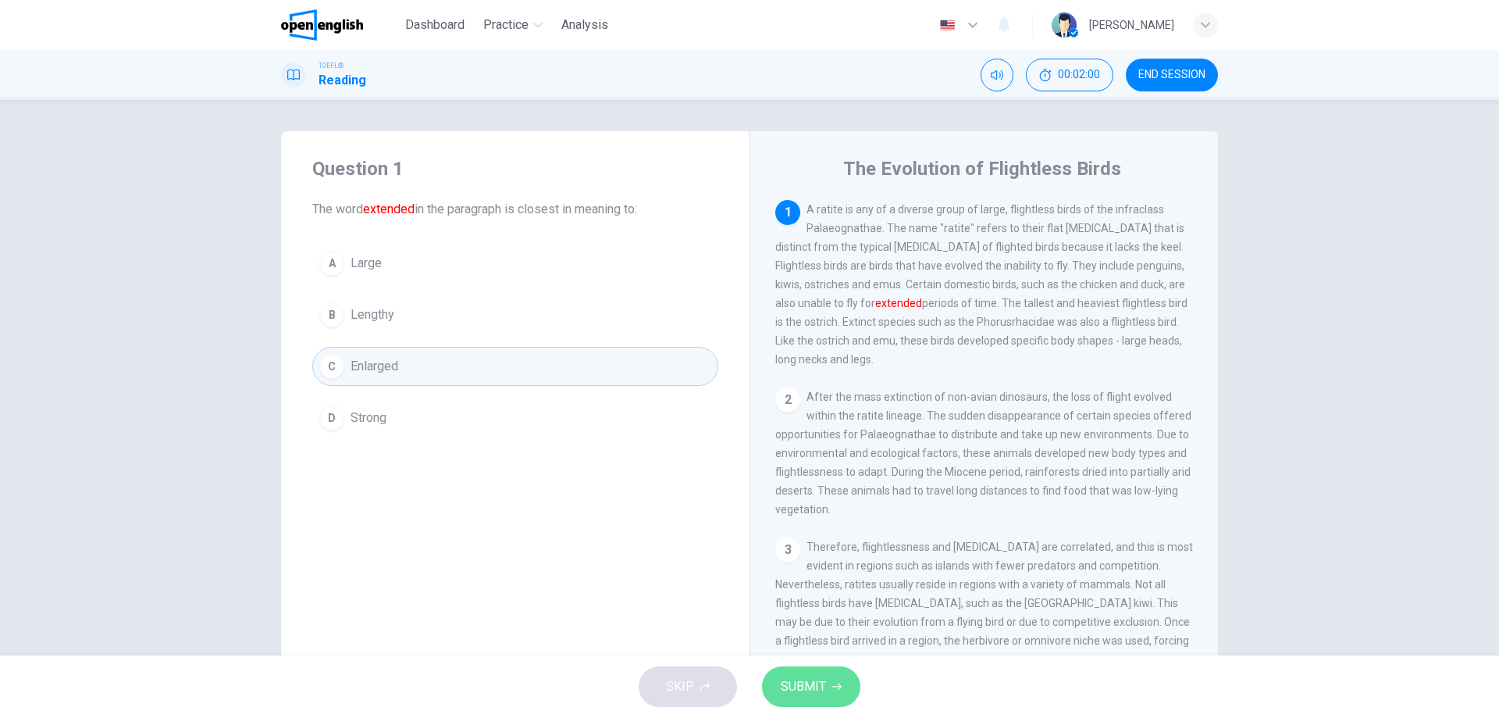
click at [816, 690] on span "SUBMIT" at bounding box center [803, 687] width 45 height 22
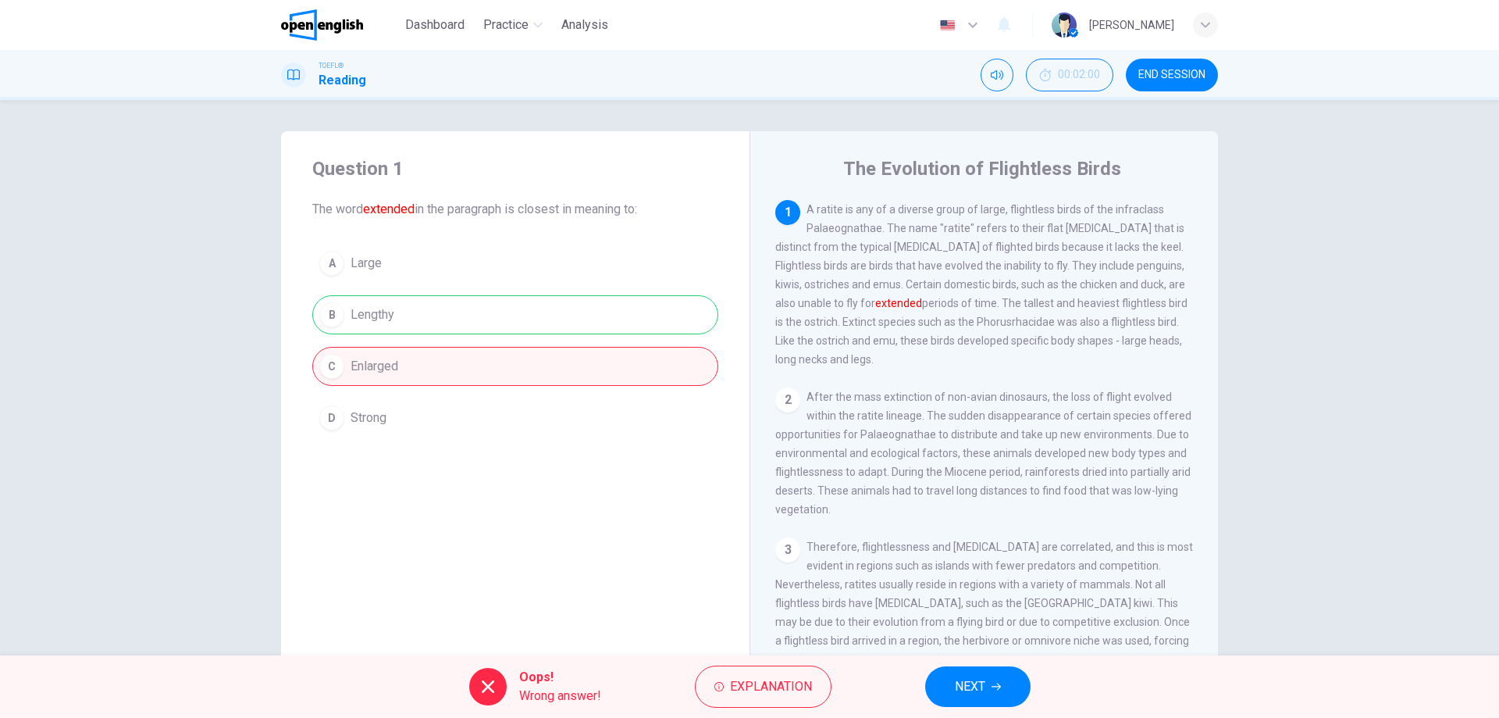
drag, startPoint x: 804, startPoint y: 311, endPoint x: 846, endPoint y: 306, distance: 42.4
click at [875, 306] on font "extended" at bounding box center [898, 303] width 47 height 12
drag, startPoint x: 846, startPoint y: 306, endPoint x: 800, endPoint y: 312, distance: 45.6
click at [800, 312] on span "A ratite is any of a diverse group of large, flightless birds of the infraclass…" at bounding box center [981, 284] width 412 height 162
drag, startPoint x: 991, startPoint y: 267, endPoint x: 917, endPoint y: 287, distance: 76.9
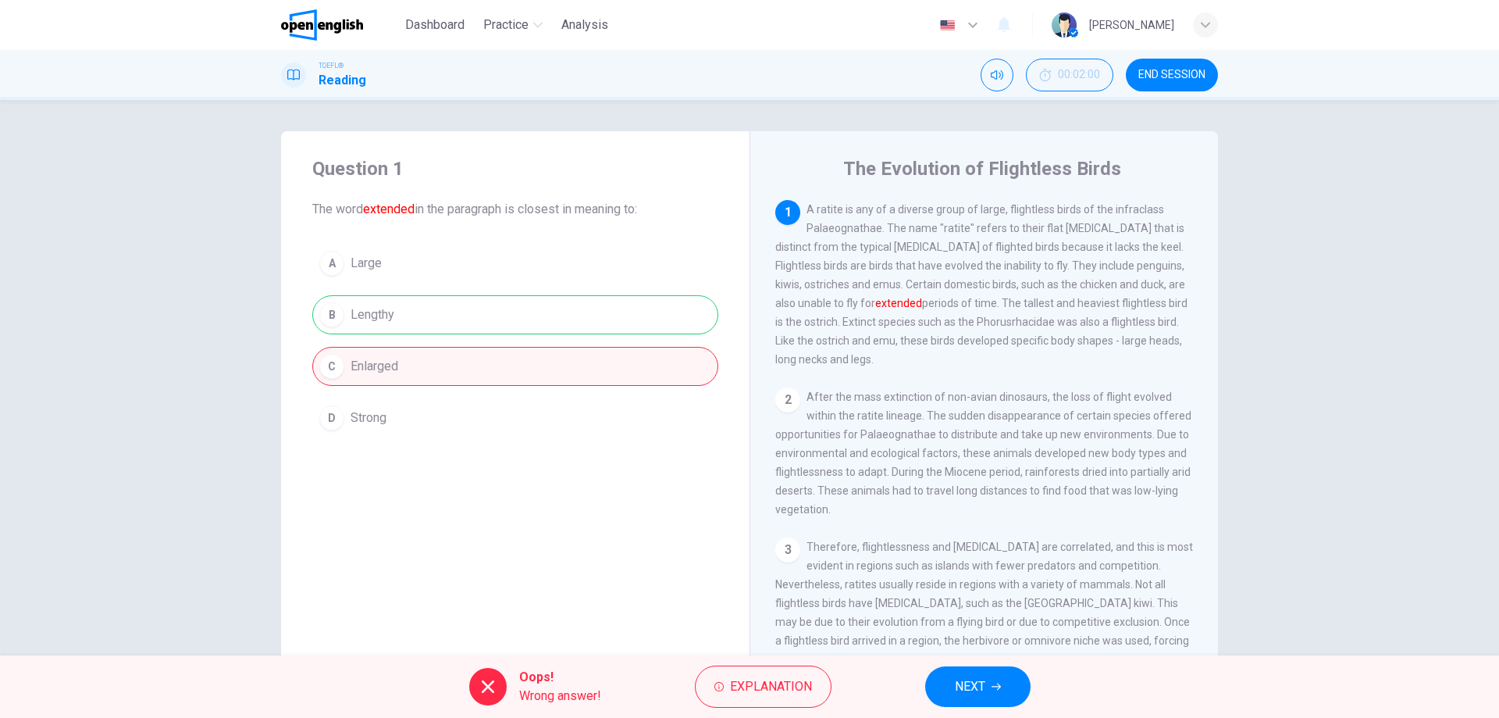
click at [917, 287] on span "A ratite is any of a diverse group of large, flightless birds of the infraclass…" at bounding box center [981, 284] width 412 height 162
click at [976, 689] on span "NEXT" at bounding box center [970, 687] width 30 height 22
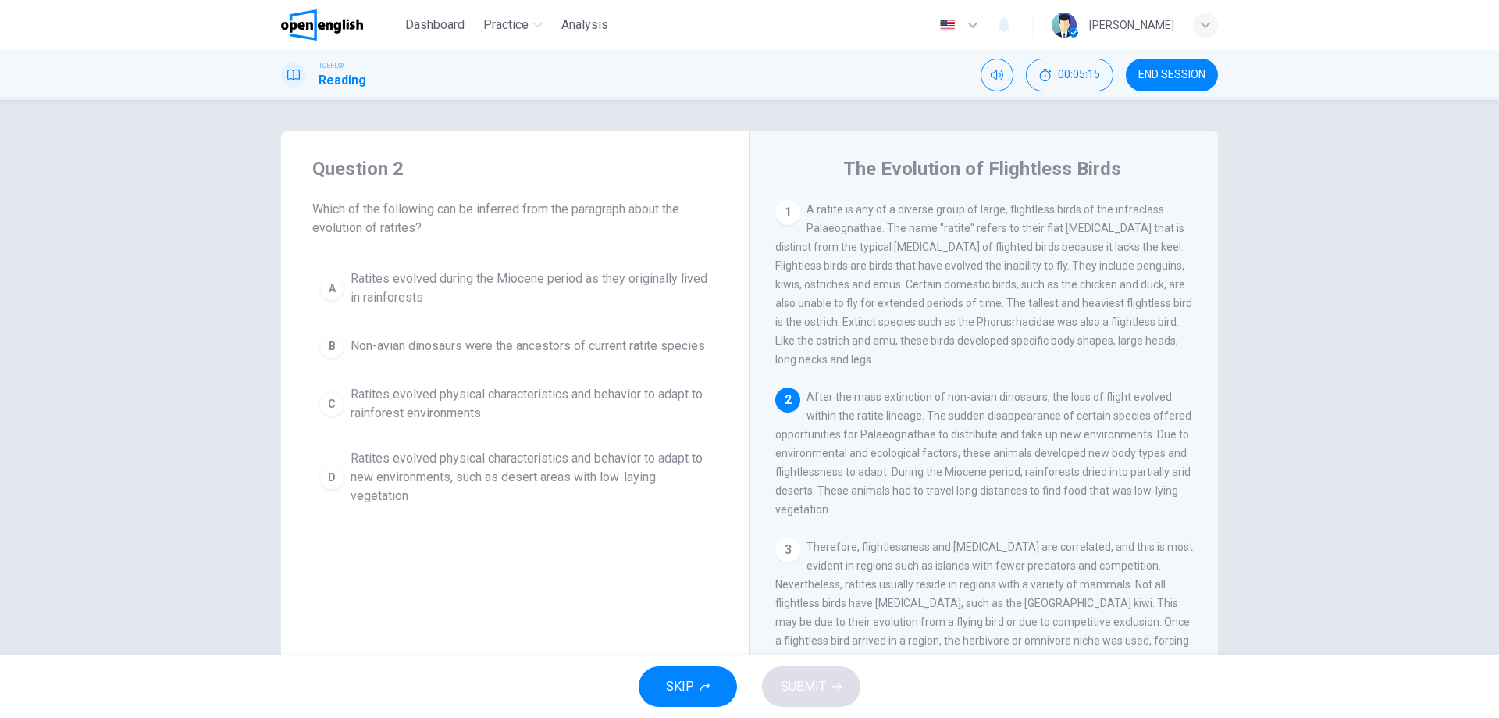
click at [337, 405] on div "C" at bounding box center [331, 403] width 25 height 25
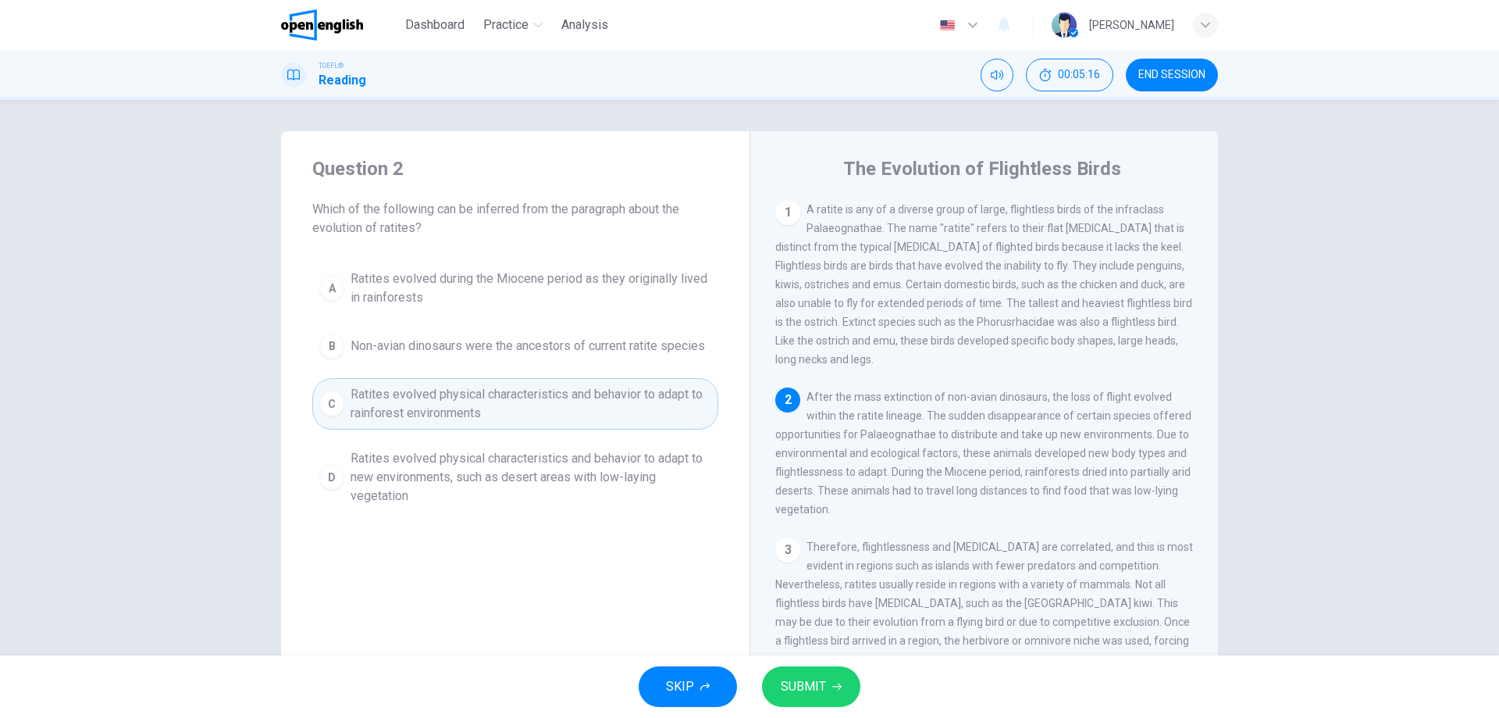
click at [823, 681] on span "SUBMIT" at bounding box center [803, 687] width 45 height 22
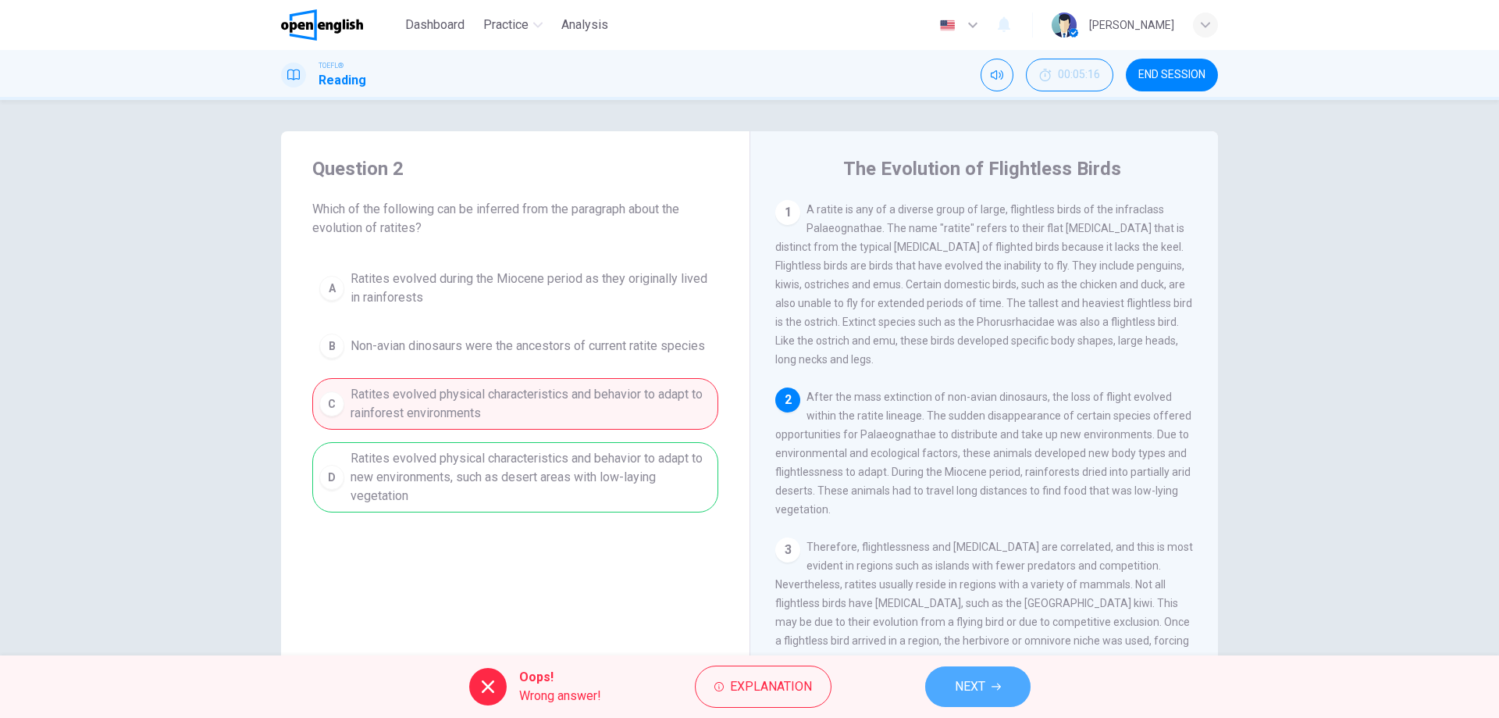
click at [990, 690] on button "NEXT" at bounding box center [977, 686] width 105 height 41
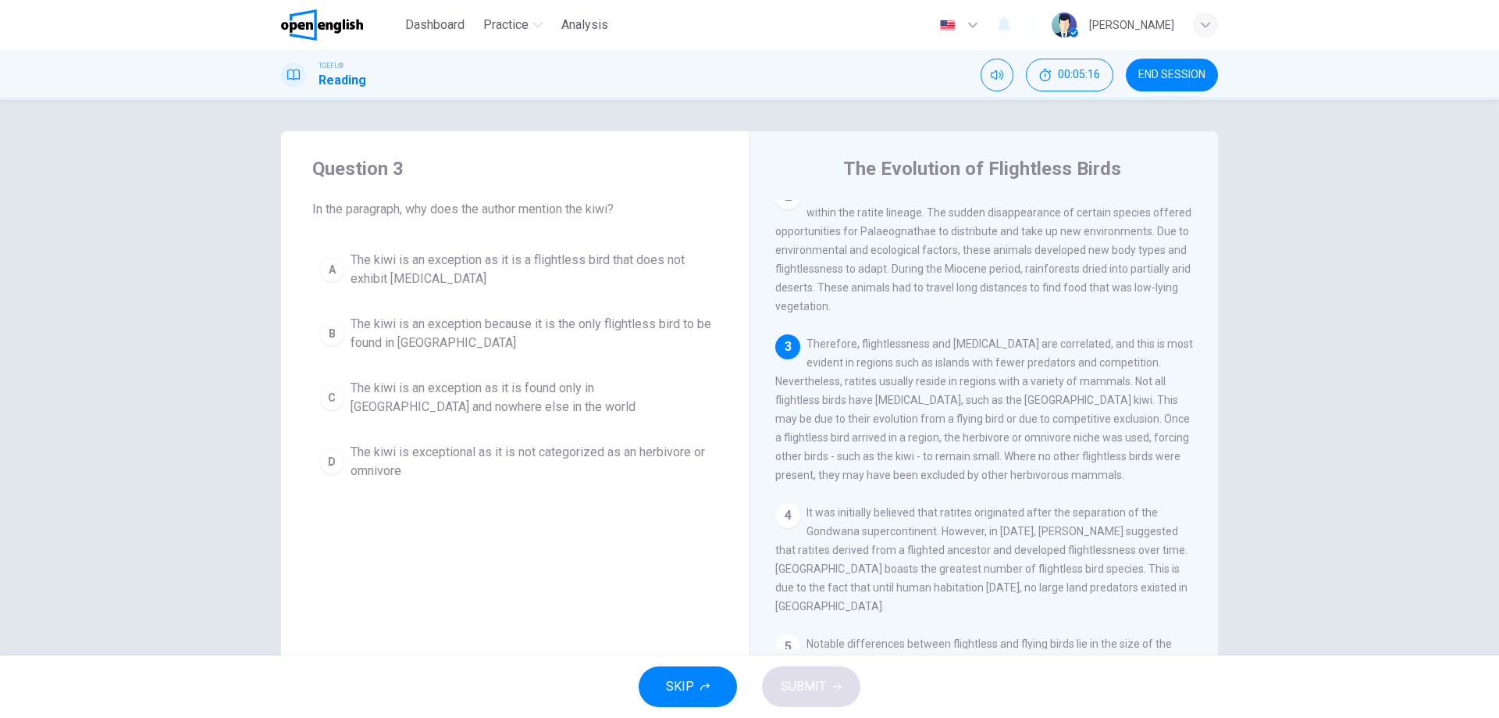
scroll to position [213, 0]
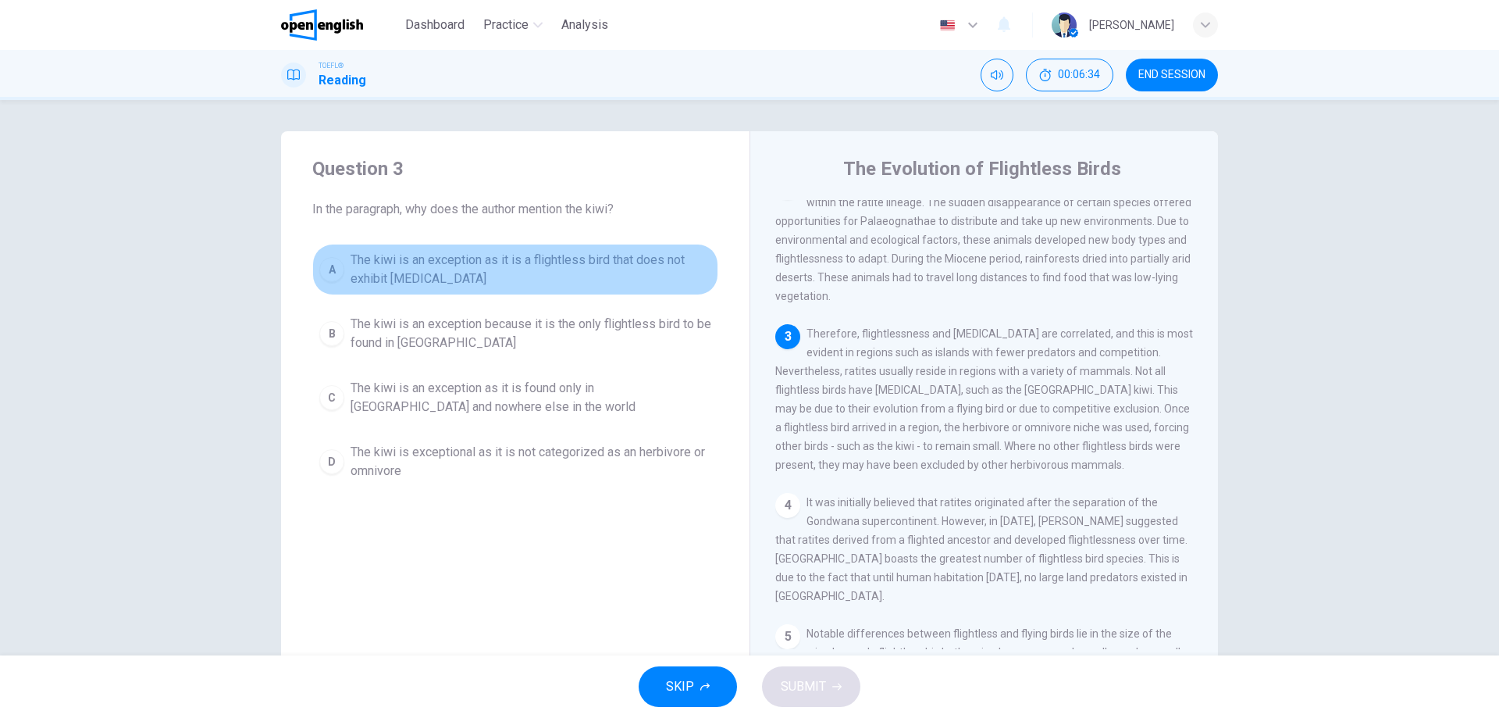
click at [327, 270] on div "A" at bounding box center [331, 269] width 25 height 25
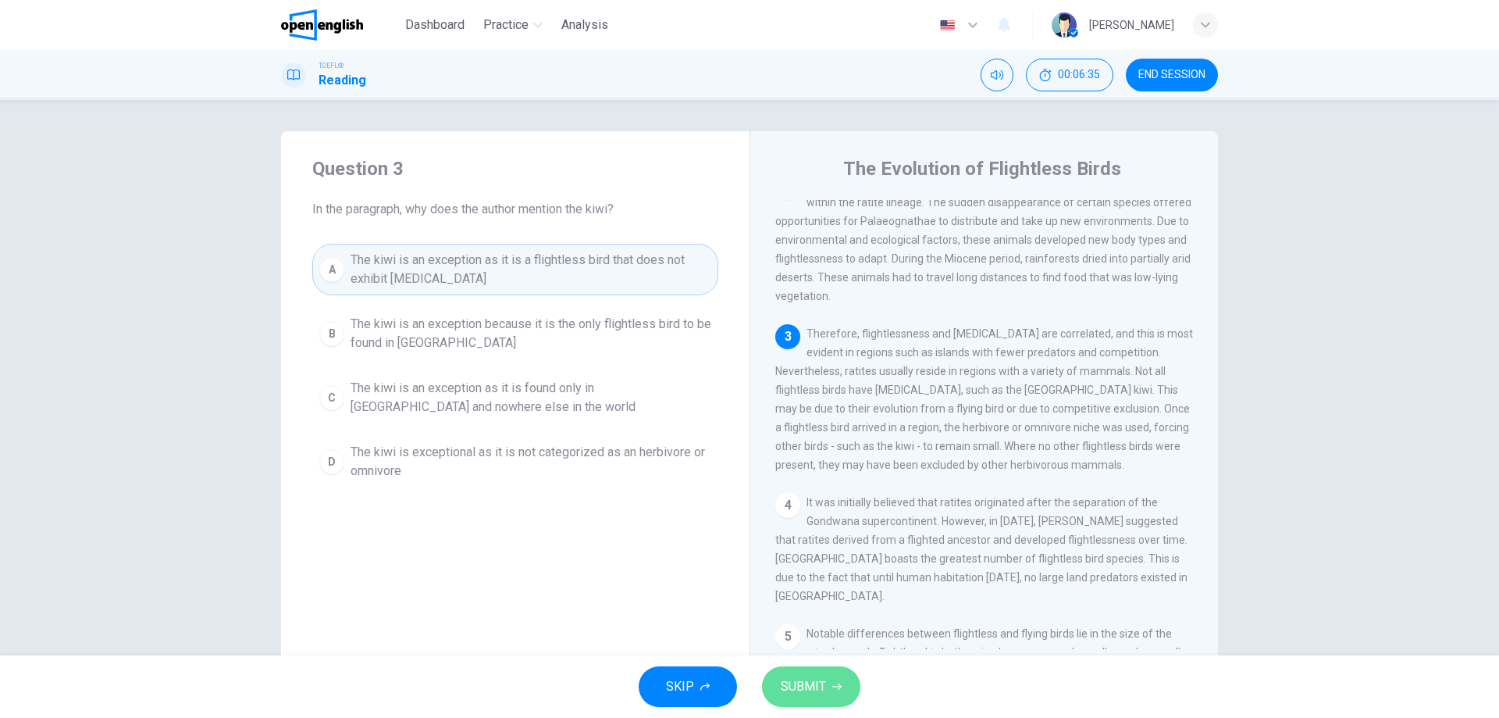
click at [788, 676] on span "SUBMIT" at bounding box center [803, 687] width 45 height 22
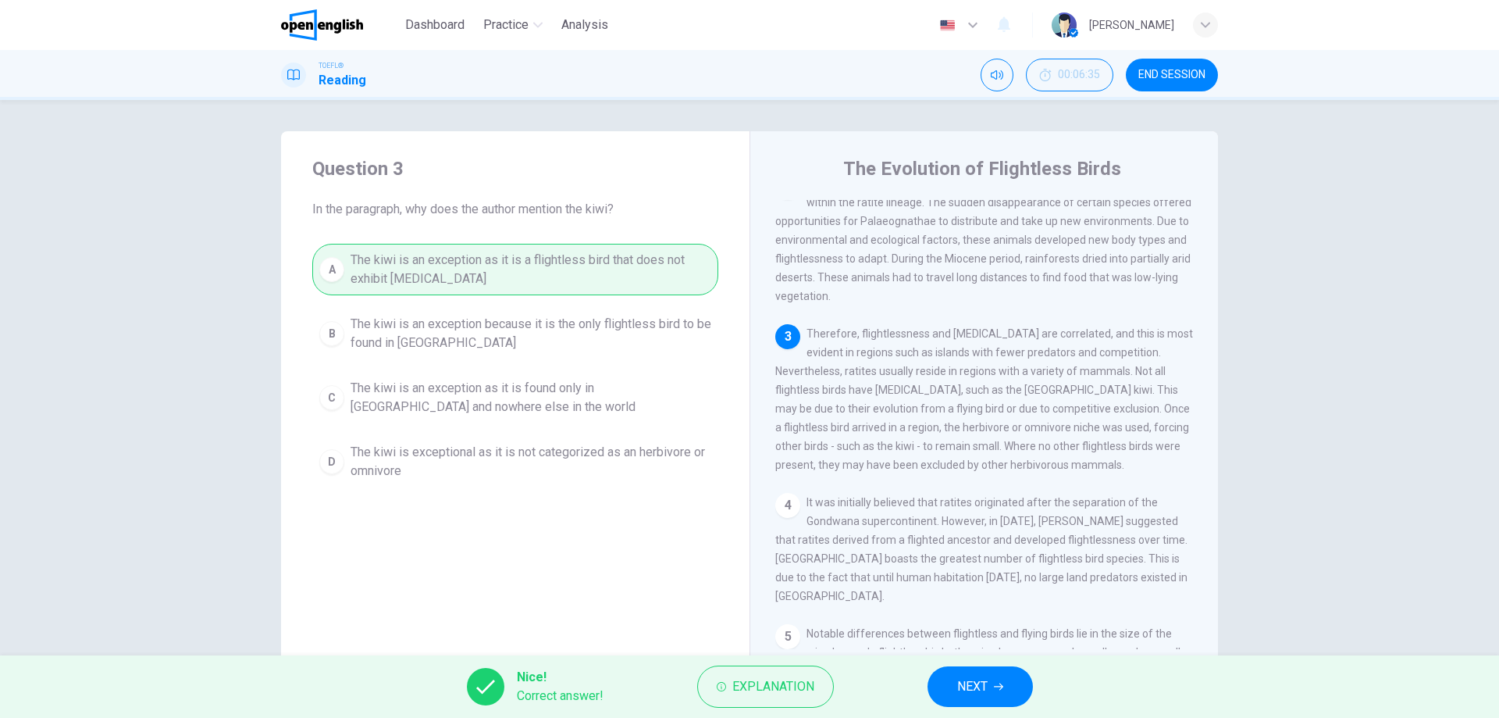
click at [974, 673] on button "NEXT" at bounding box center [980, 686] width 105 height 41
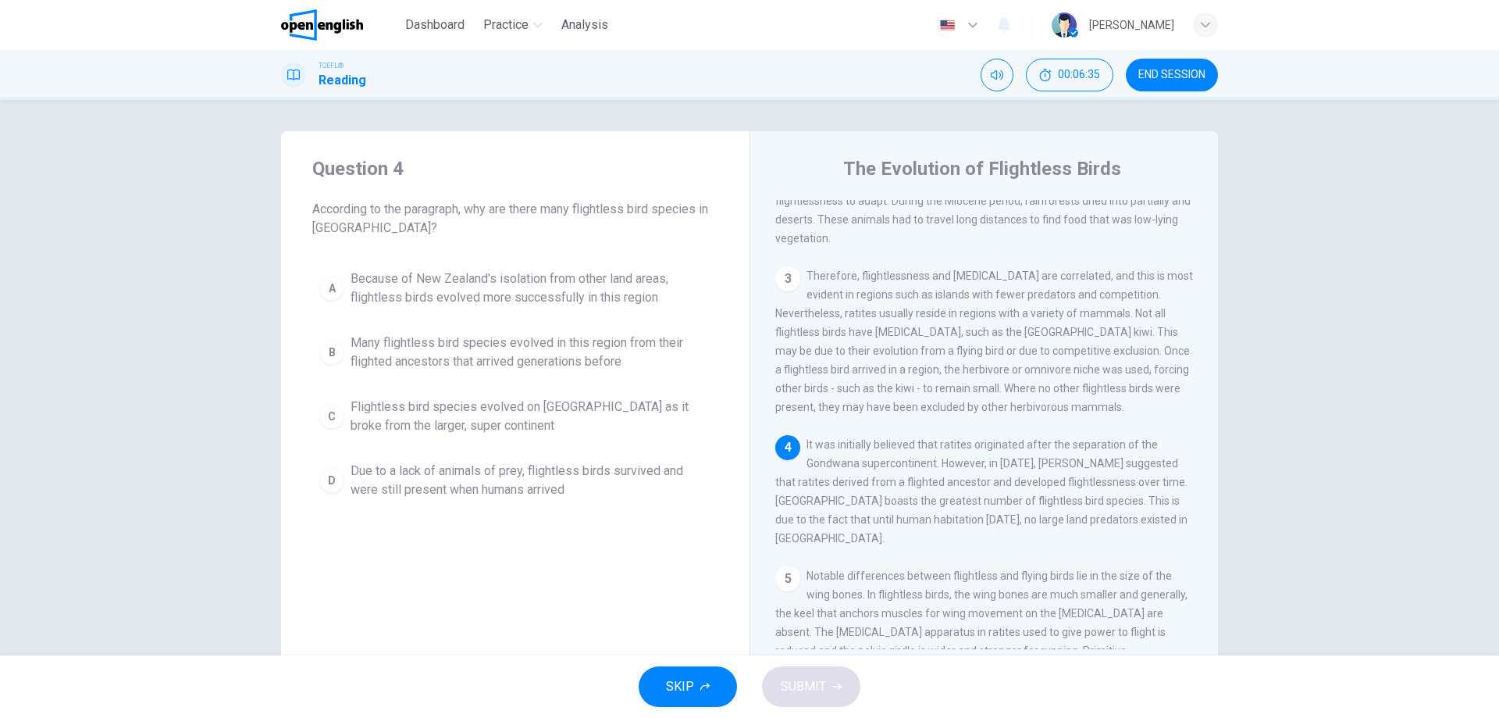
scroll to position [349, 0]
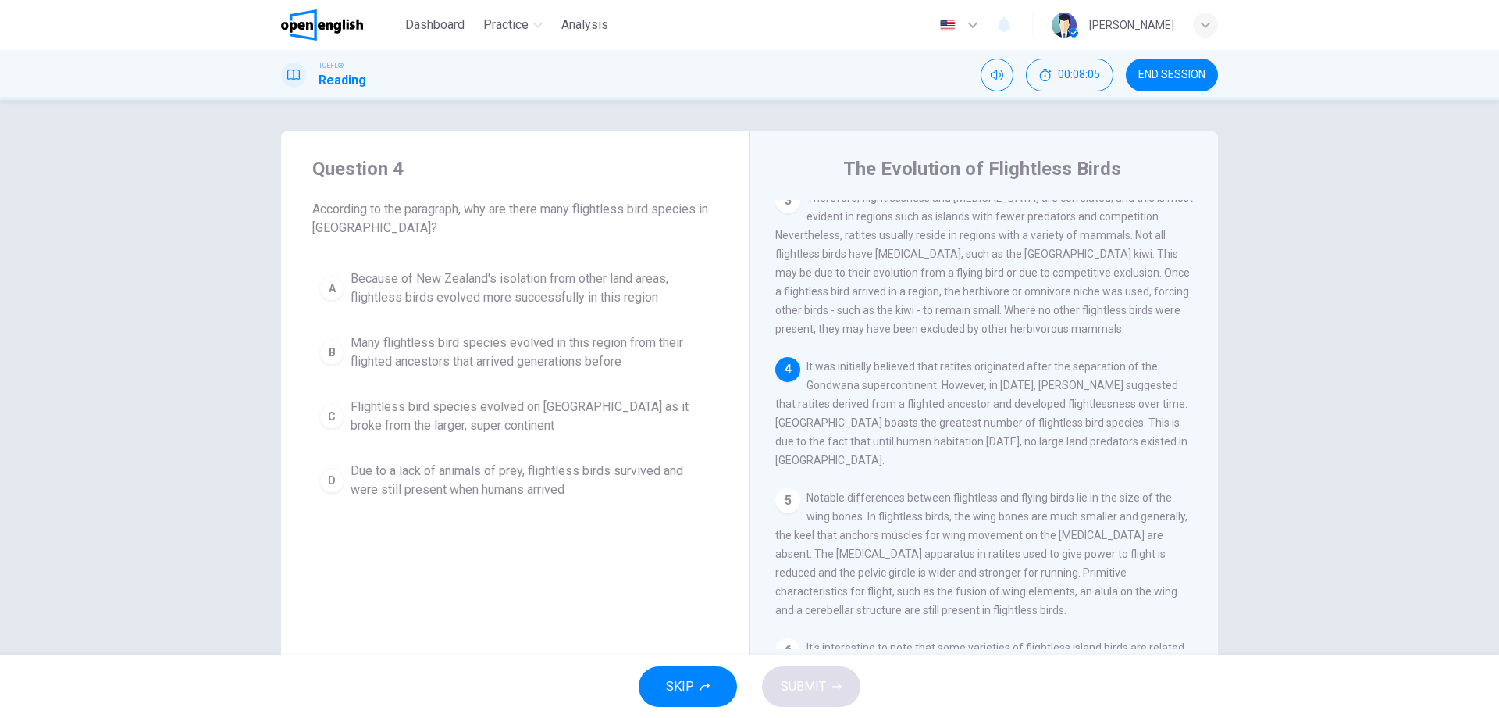
click at [332, 483] on div "D" at bounding box center [331, 480] width 25 height 25
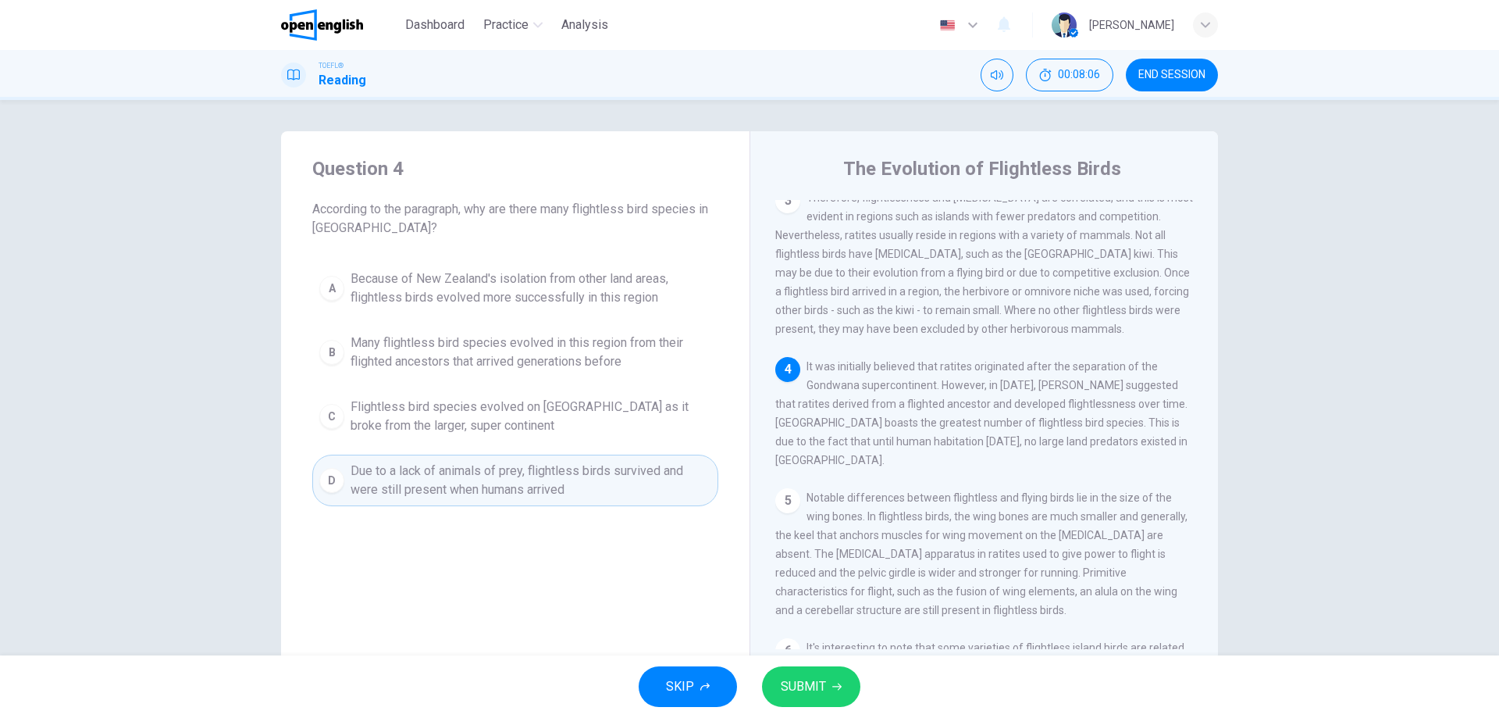
click at [815, 689] on span "SUBMIT" at bounding box center [803, 687] width 45 height 22
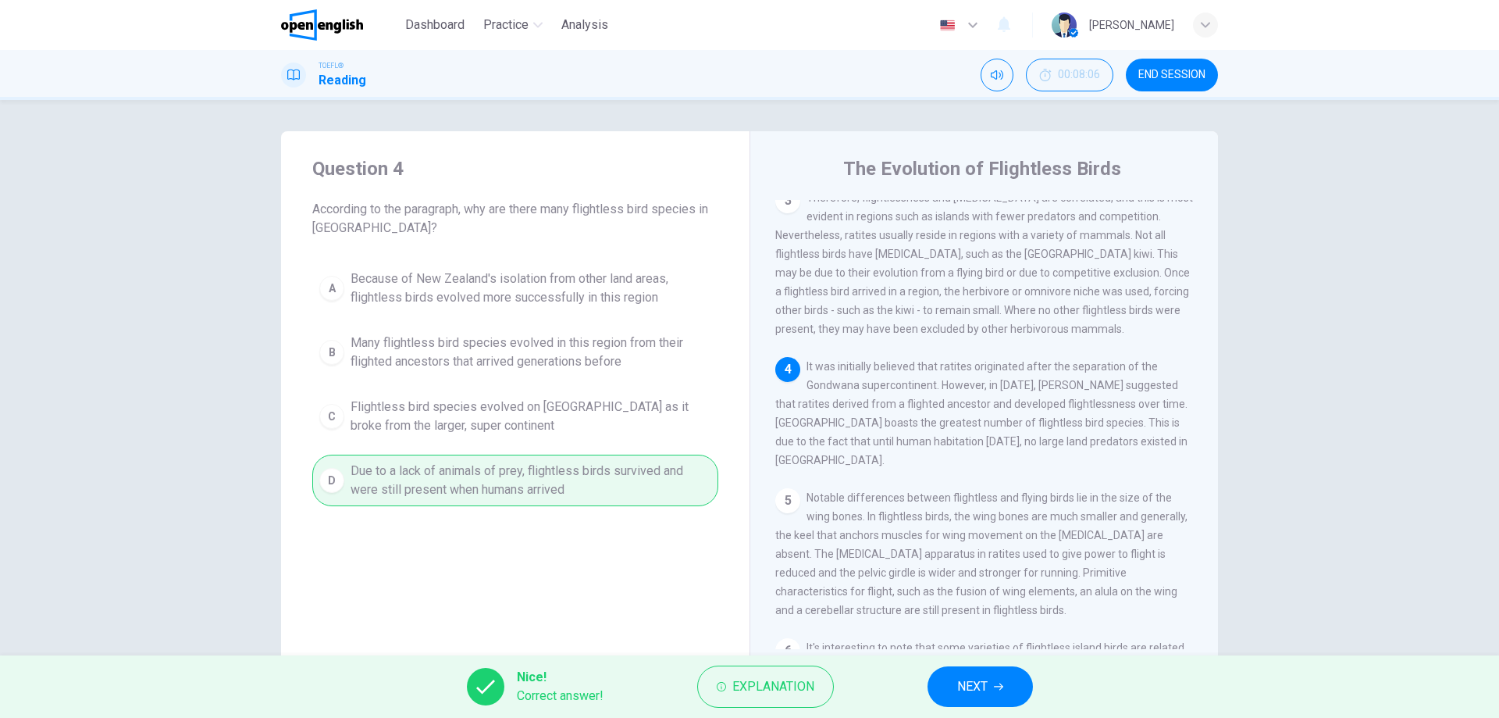
click at [1015, 682] on button "NEXT" at bounding box center [980, 686] width 105 height 41
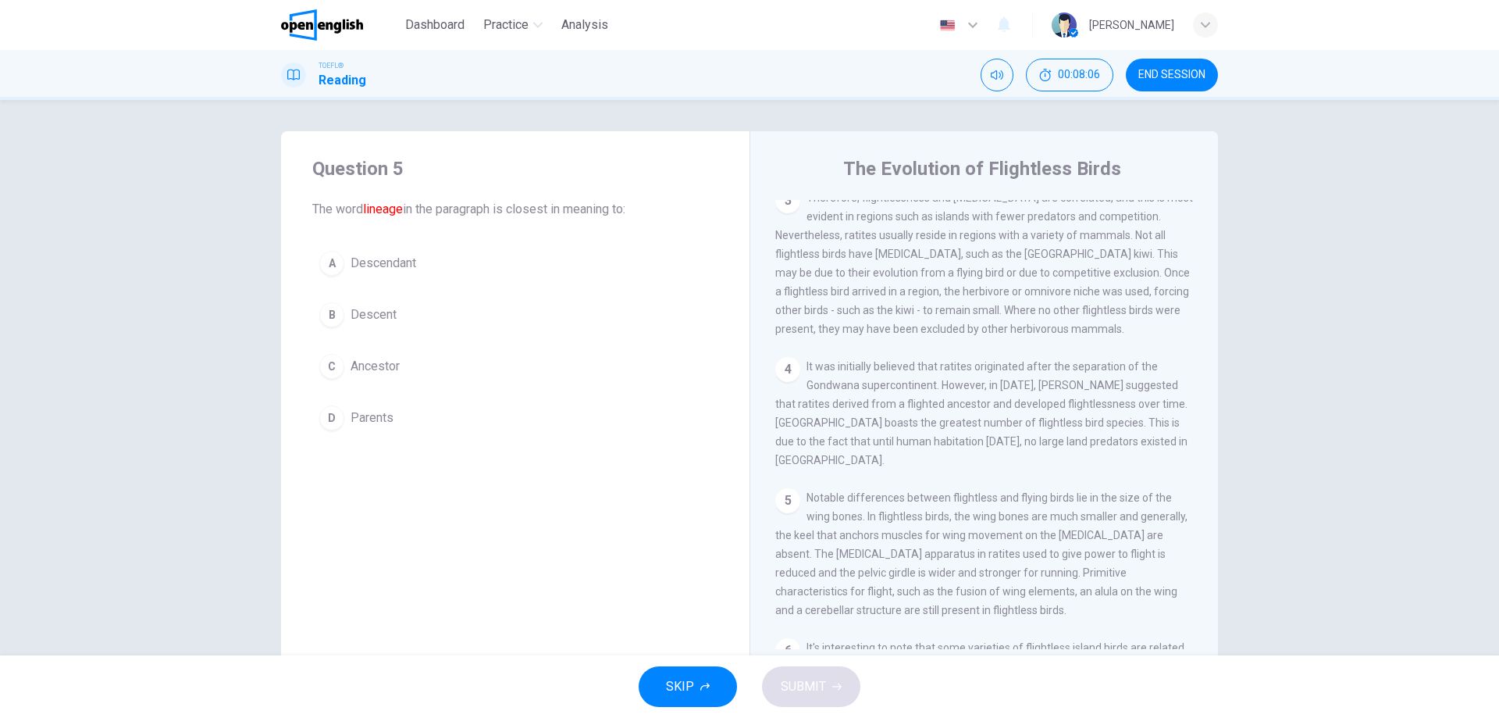
scroll to position [194, 0]
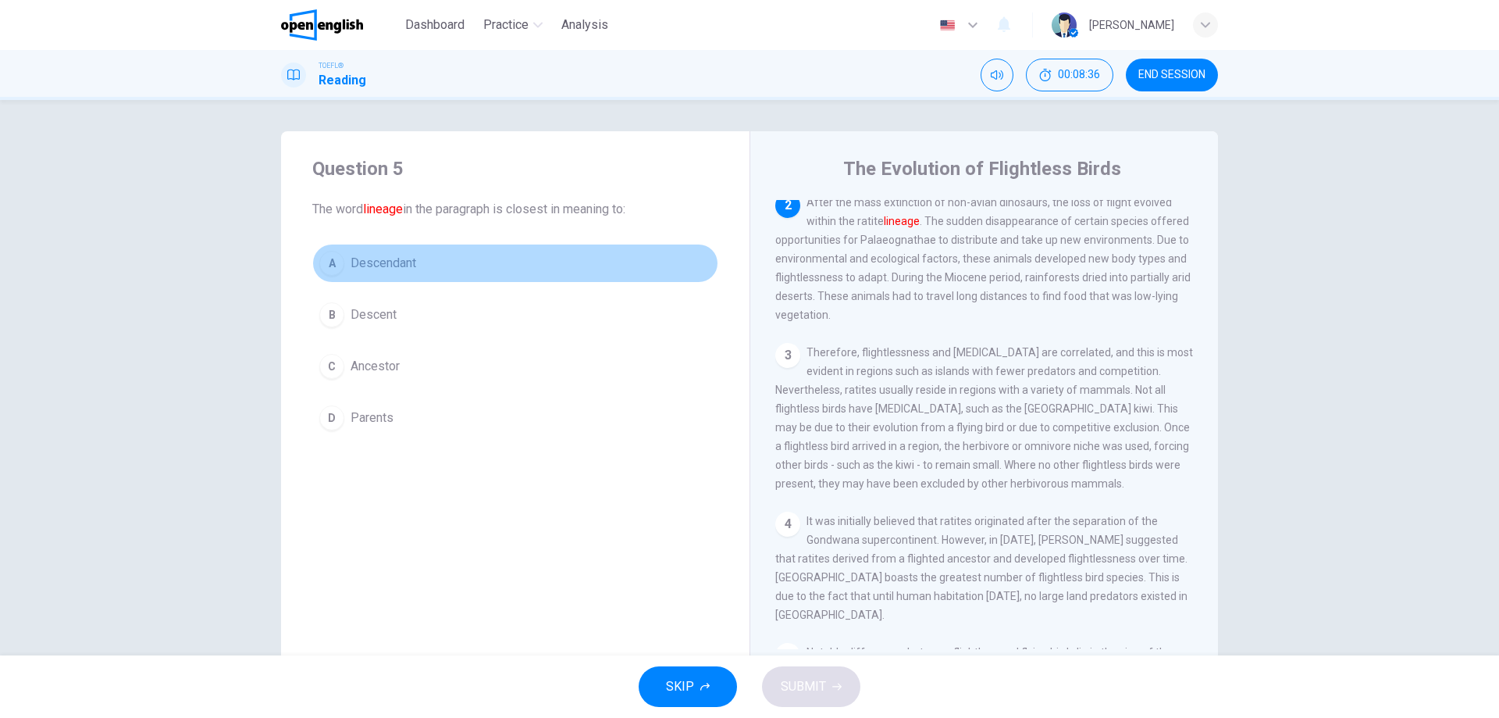
click at [326, 271] on div "A" at bounding box center [331, 263] width 25 height 25
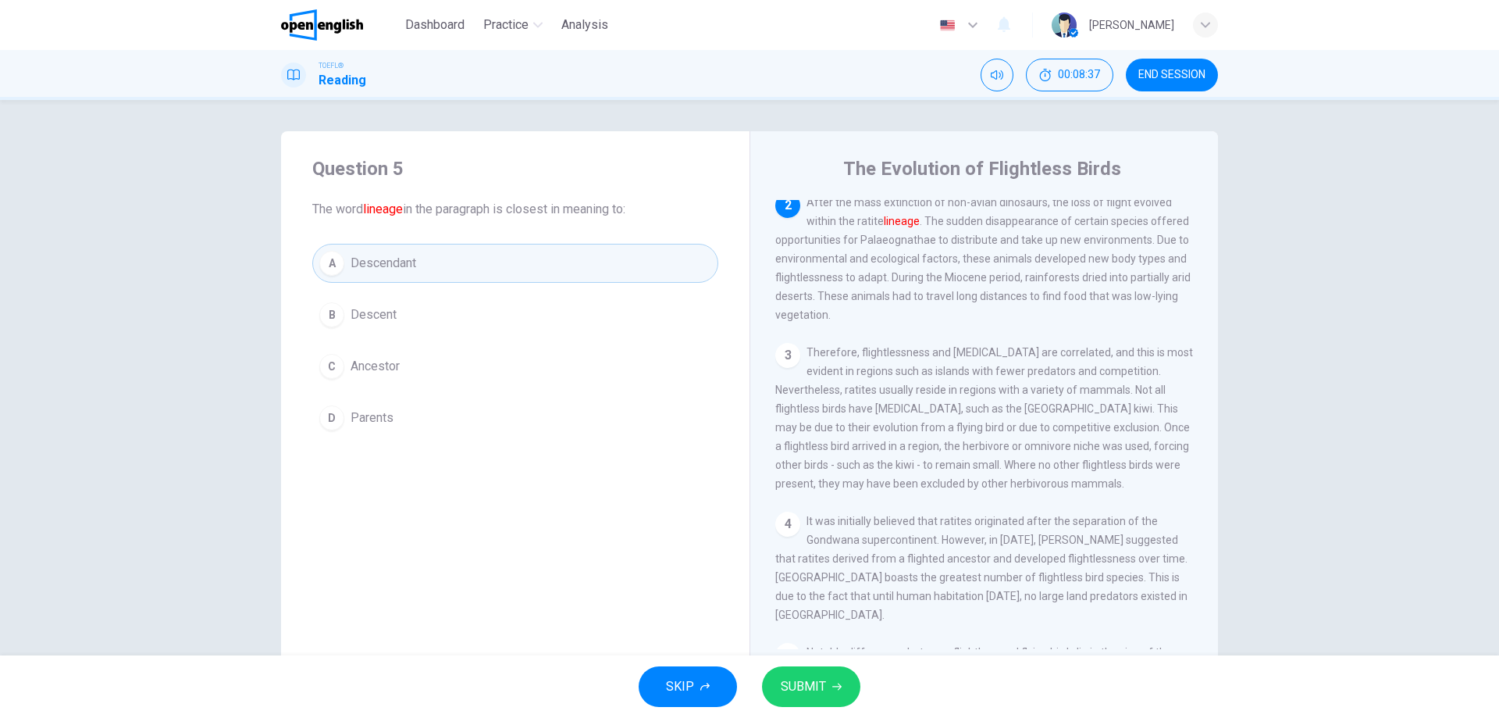
click at [811, 677] on span "SUBMIT" at bounding box center [803, 687] width 45 height 22
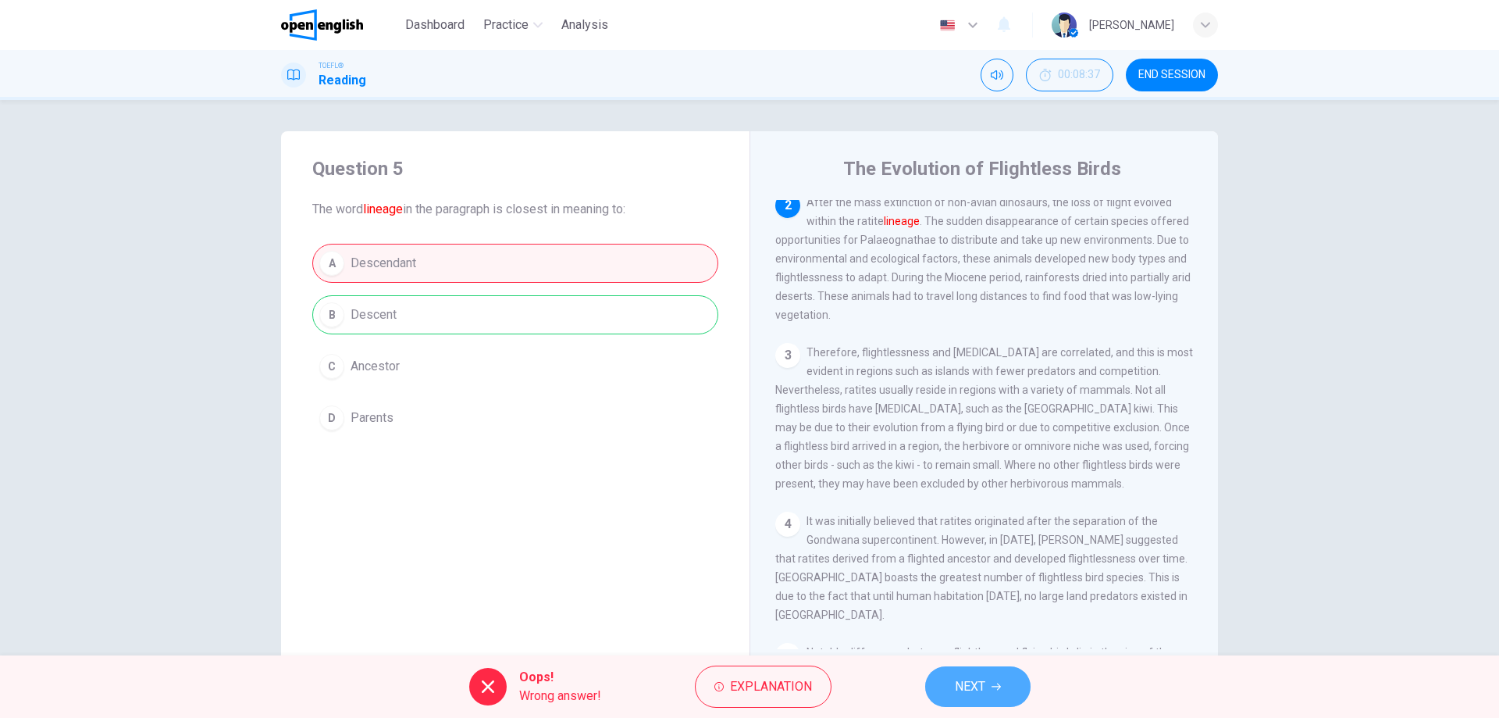
click at [977, 698] on button "NEXT" at bounding box center [977, 686] width 105 height 41
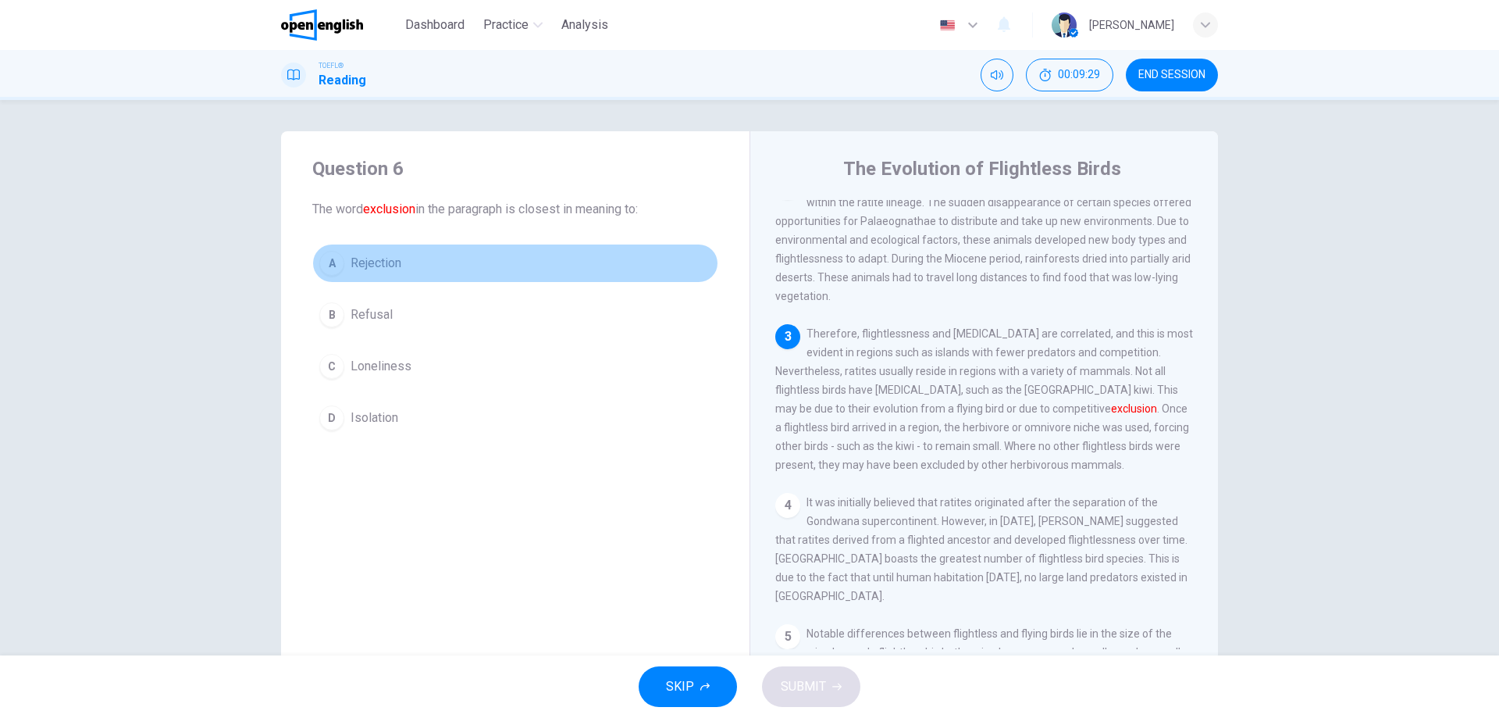
click at [331, 269] on div "A" at bounding box center [331, 263] width 25 height 25
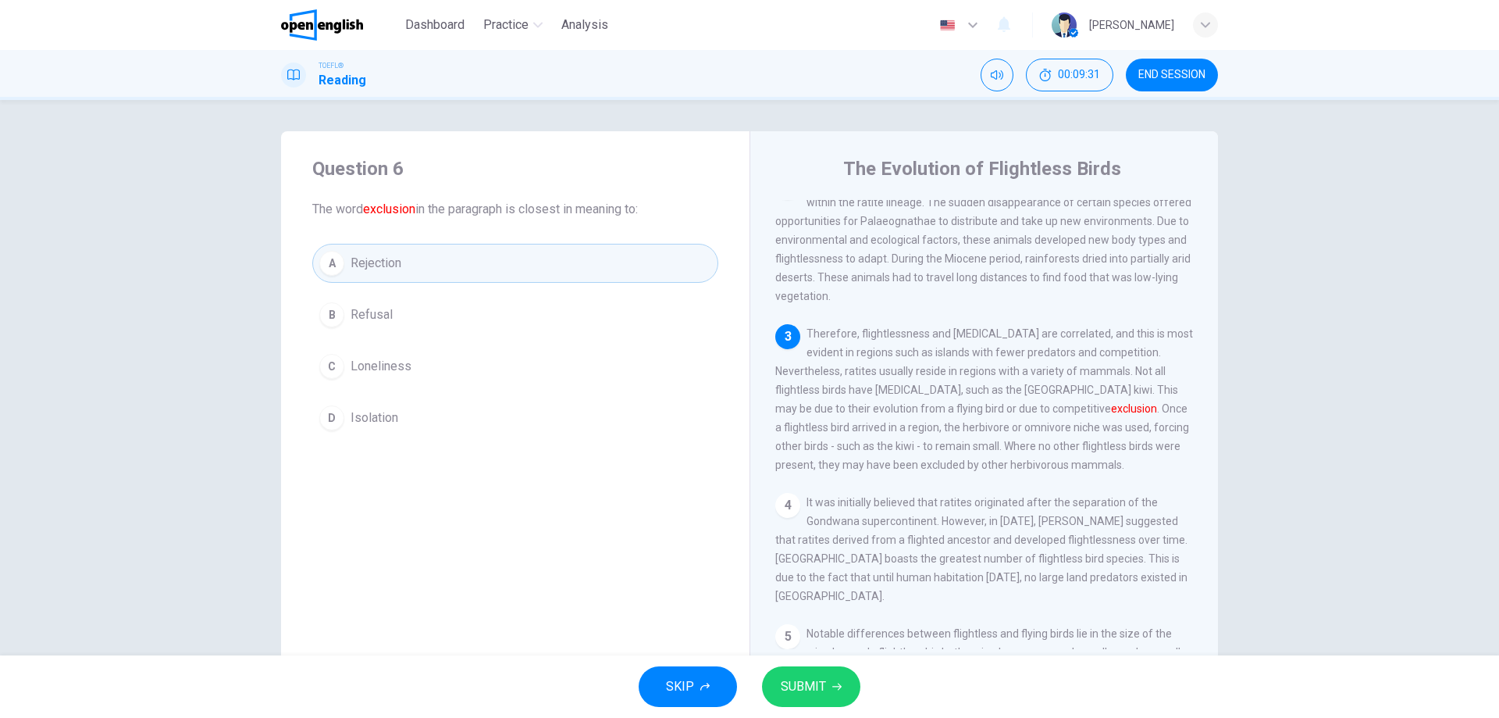
click at [782, 681] on span "SUBMIT" at bounding box center [803, 687] width 45 height 22
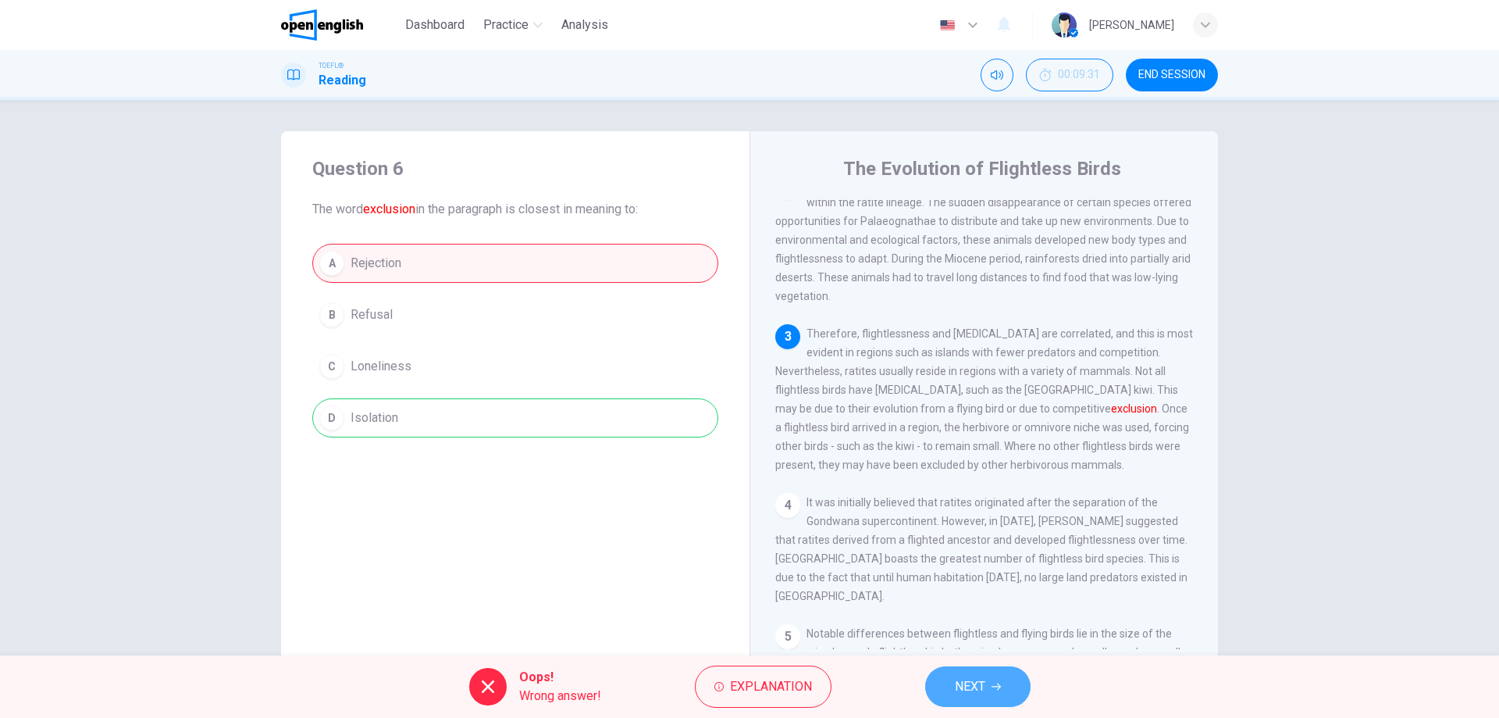
click at [970, 670] on button "NEXT" at bounding box center [977, 686] width 105 height 41
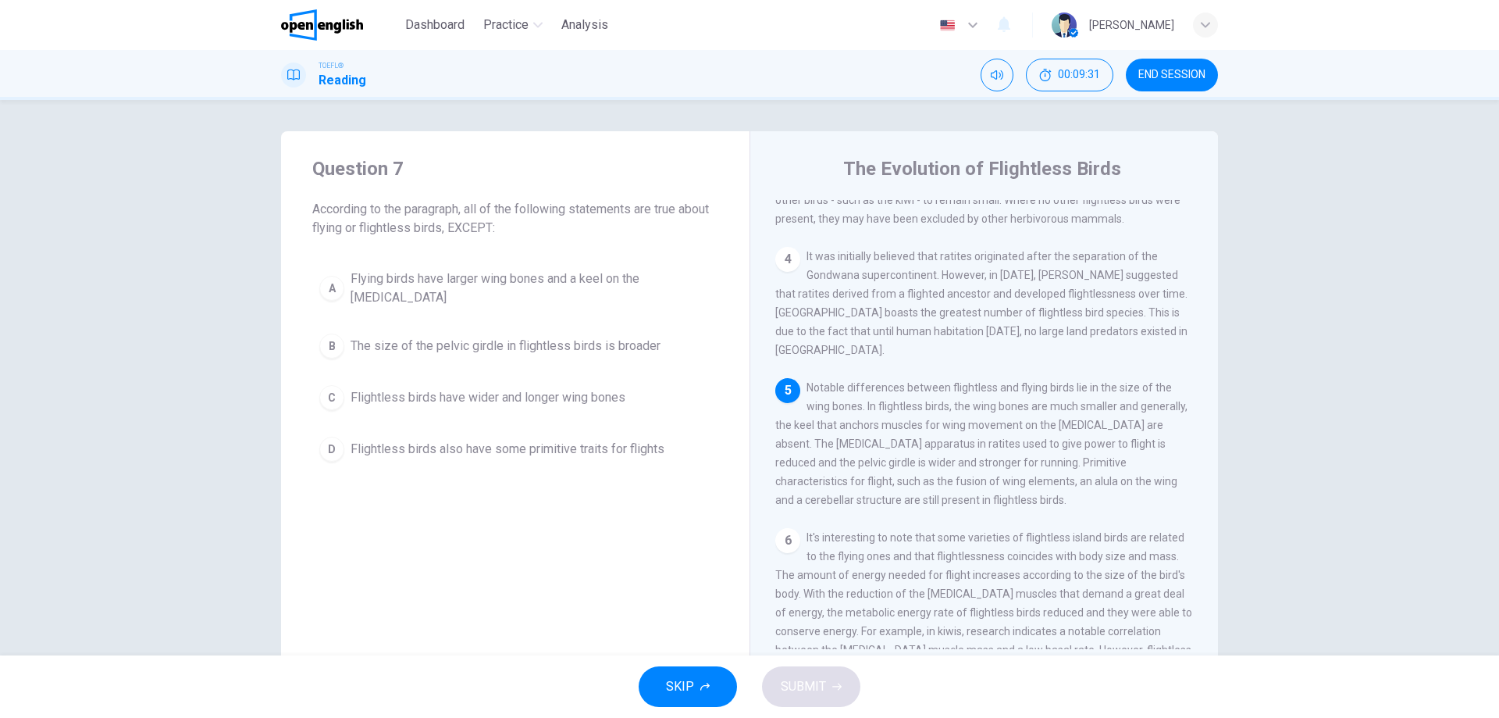
scroll to position [504, 0]
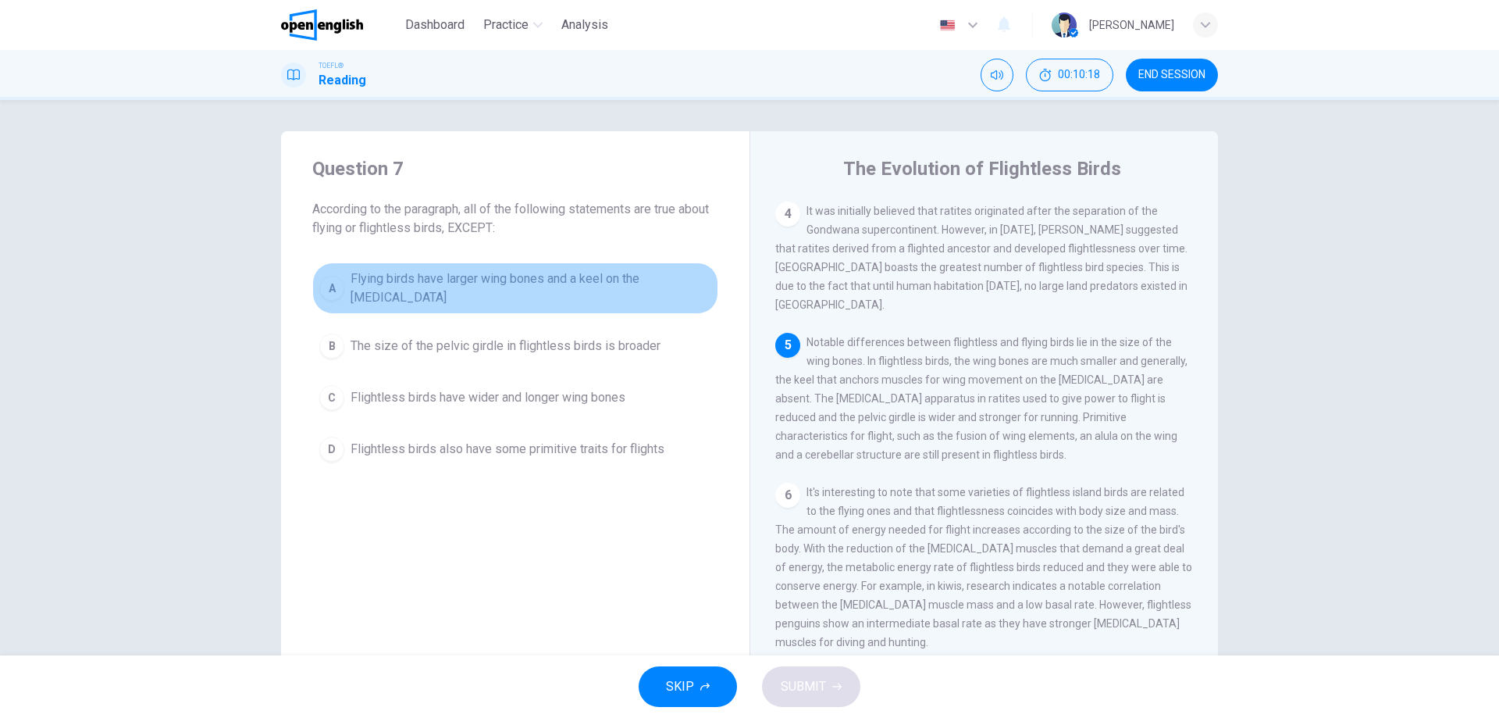
click at [329, 287] on div "A" at bounding box center [331, 288] width 25 height 25
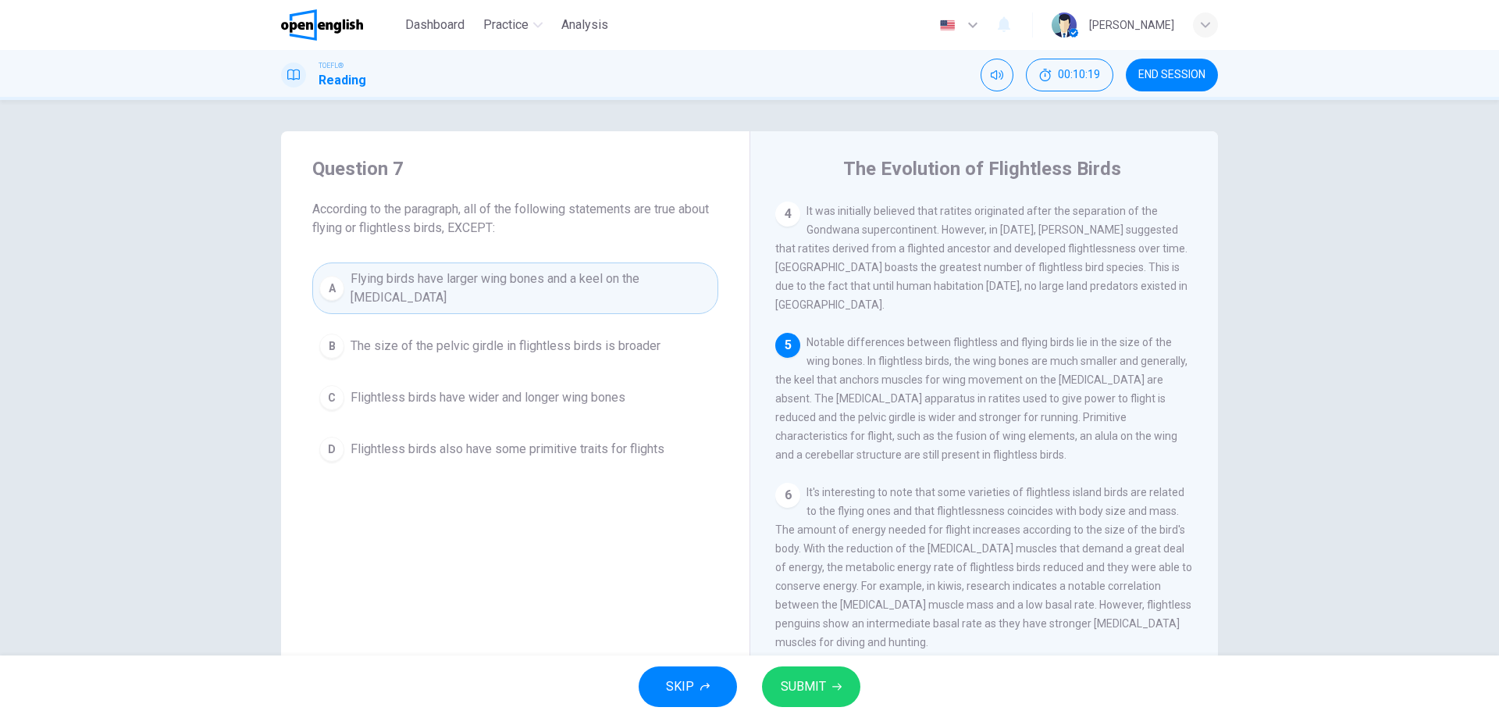
click at [795, 687] on span "SUBMIT" at bounding box center [803, 687] width 45 height 22
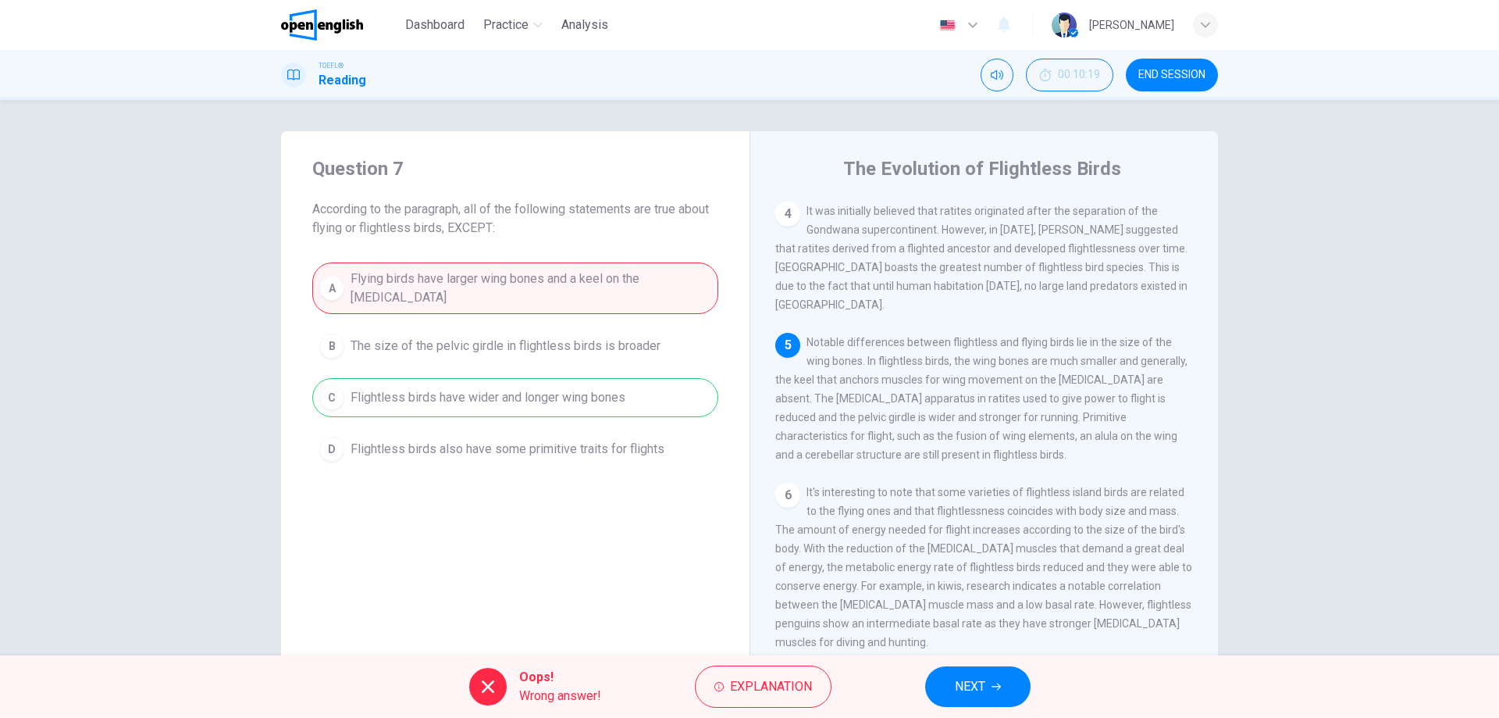
click at [970, 690] on span "NEXT" at bounding box center [970, 687] width 30 height 22
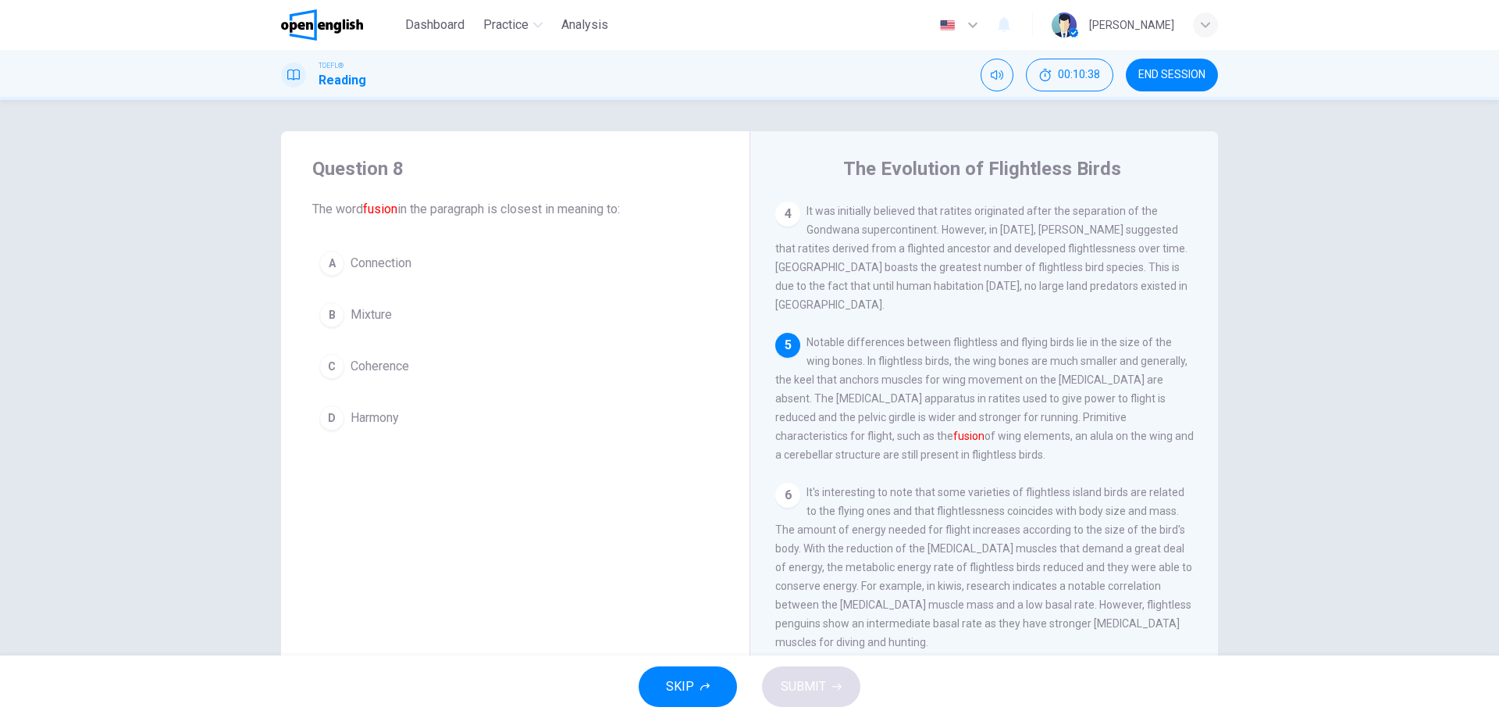
click at [331, 421] on div "D" at bounding box center [331, 417] width 25 height 25
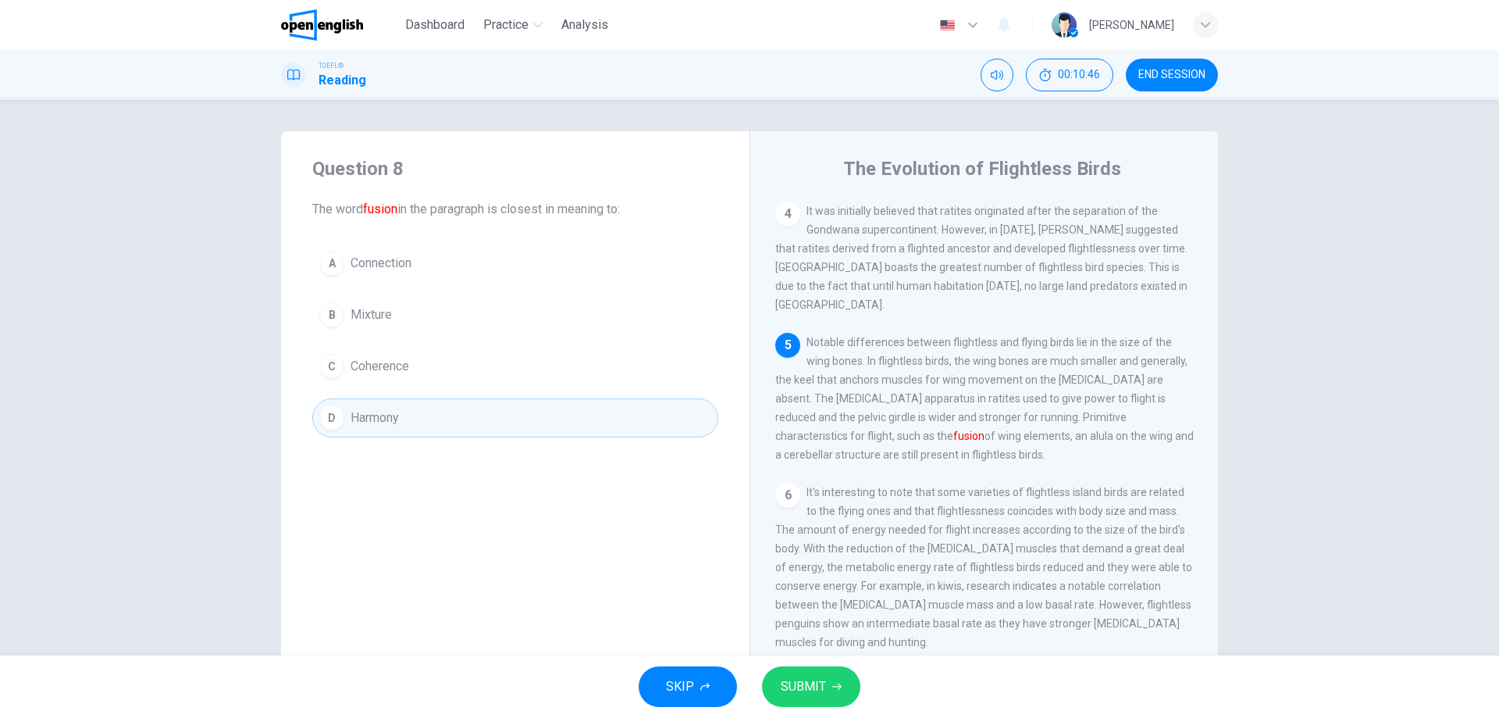
click at [334, 270] on div "A" at bounding box center [331, 263] width 25 height 25
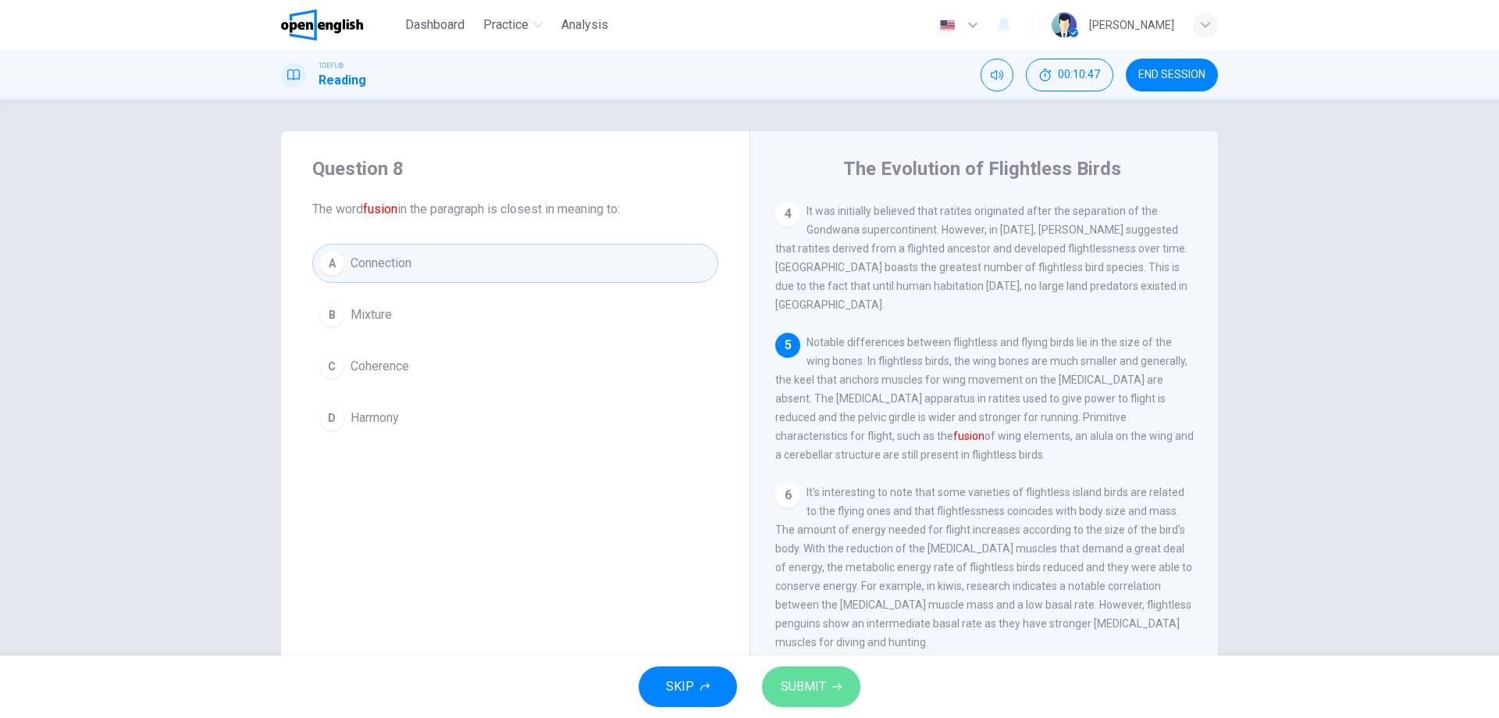
click at [825, 674] on button "SUBMIT" at bounding box center [811, 686] width 98 height 41
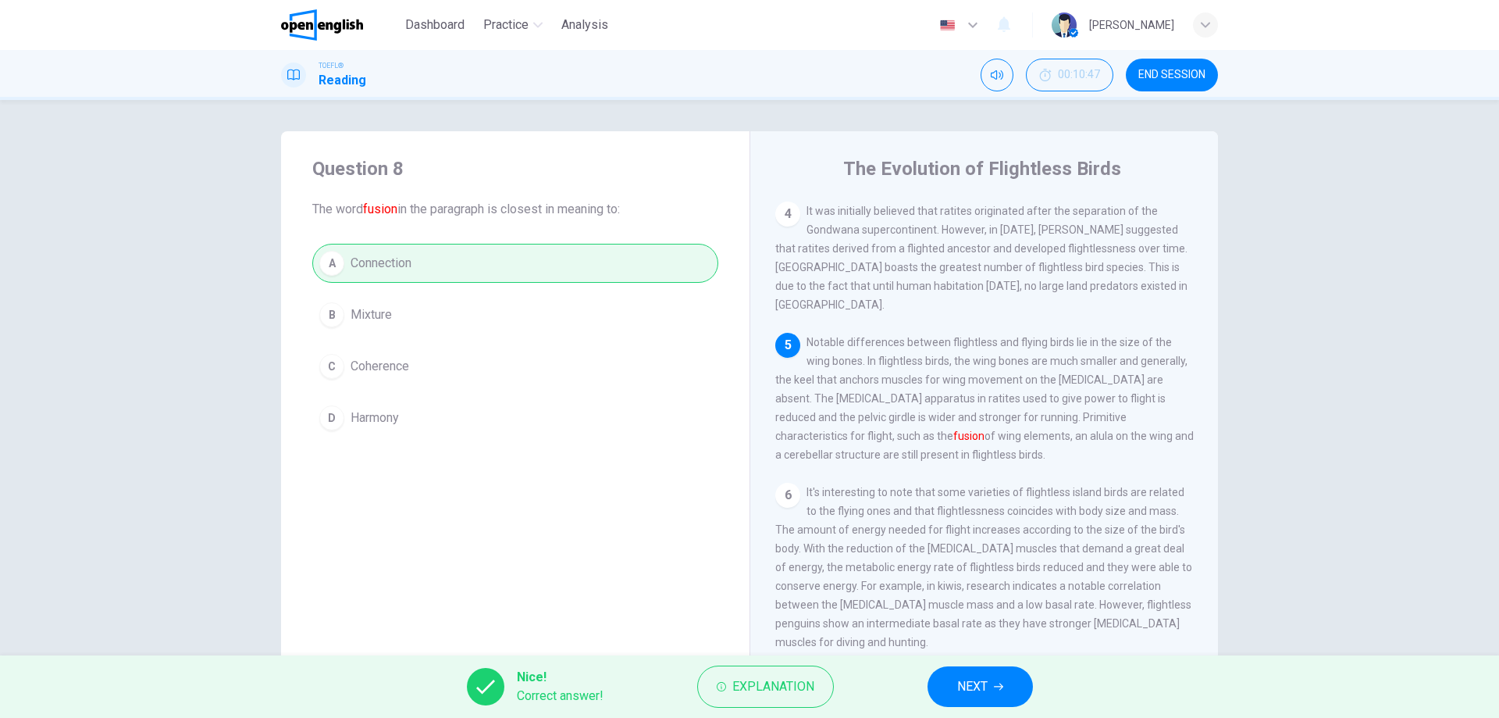
click at [976, 693] on span "NEXT" at bounding box center [972, 687] width 30 height 22
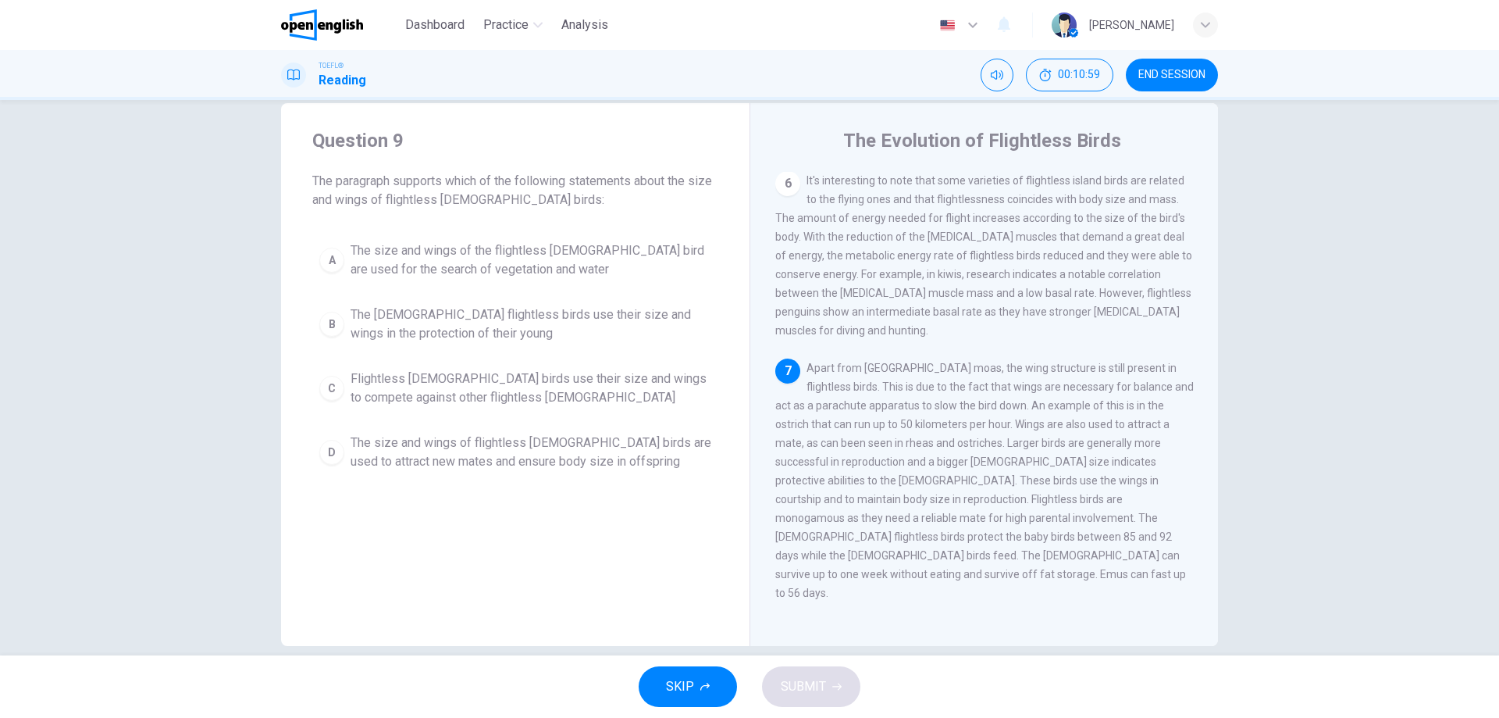
scroll to position [50, 0]
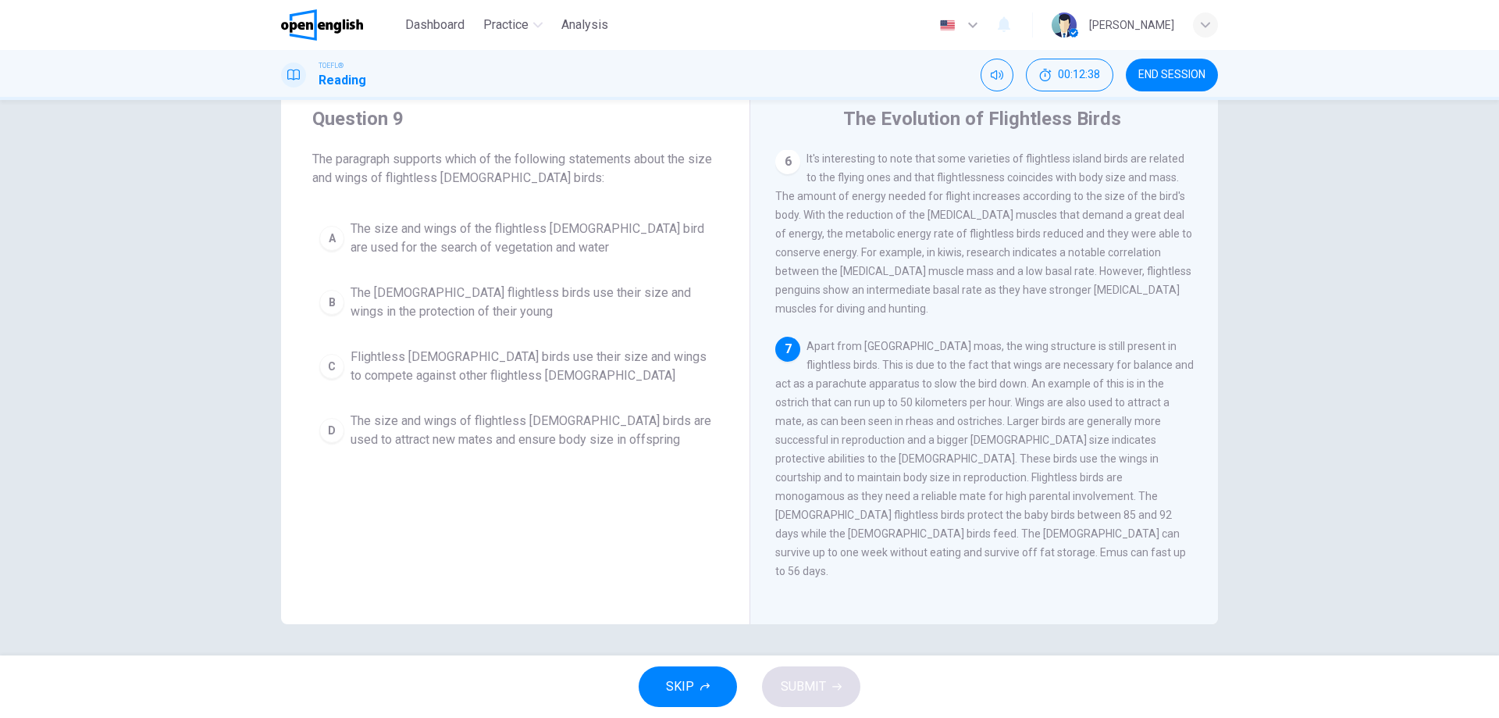
click at [328, 303] on div "B" at bounding box center [331, 302] width 25 height 25
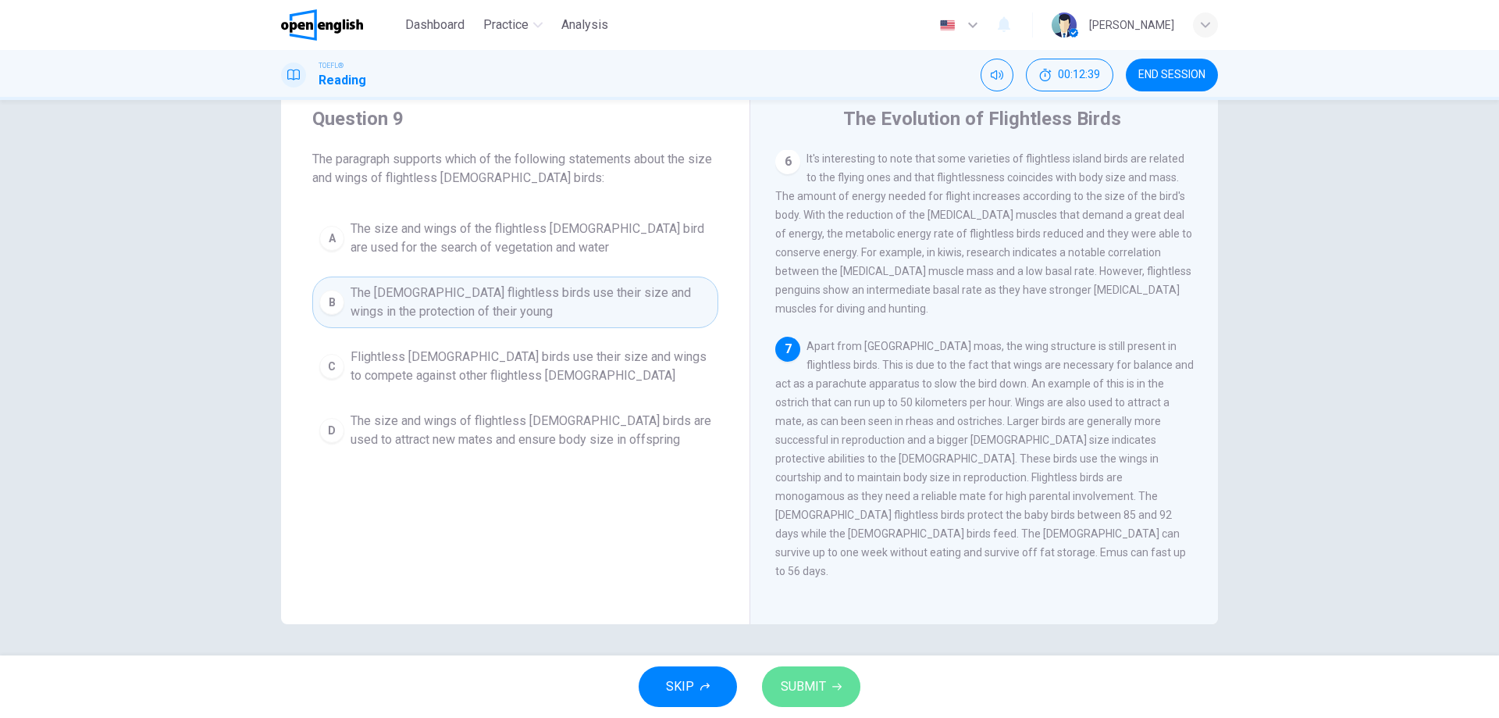
click at [818, 668] on button "SUBMIT" at bounding box center [811, 686] width 98 height 41
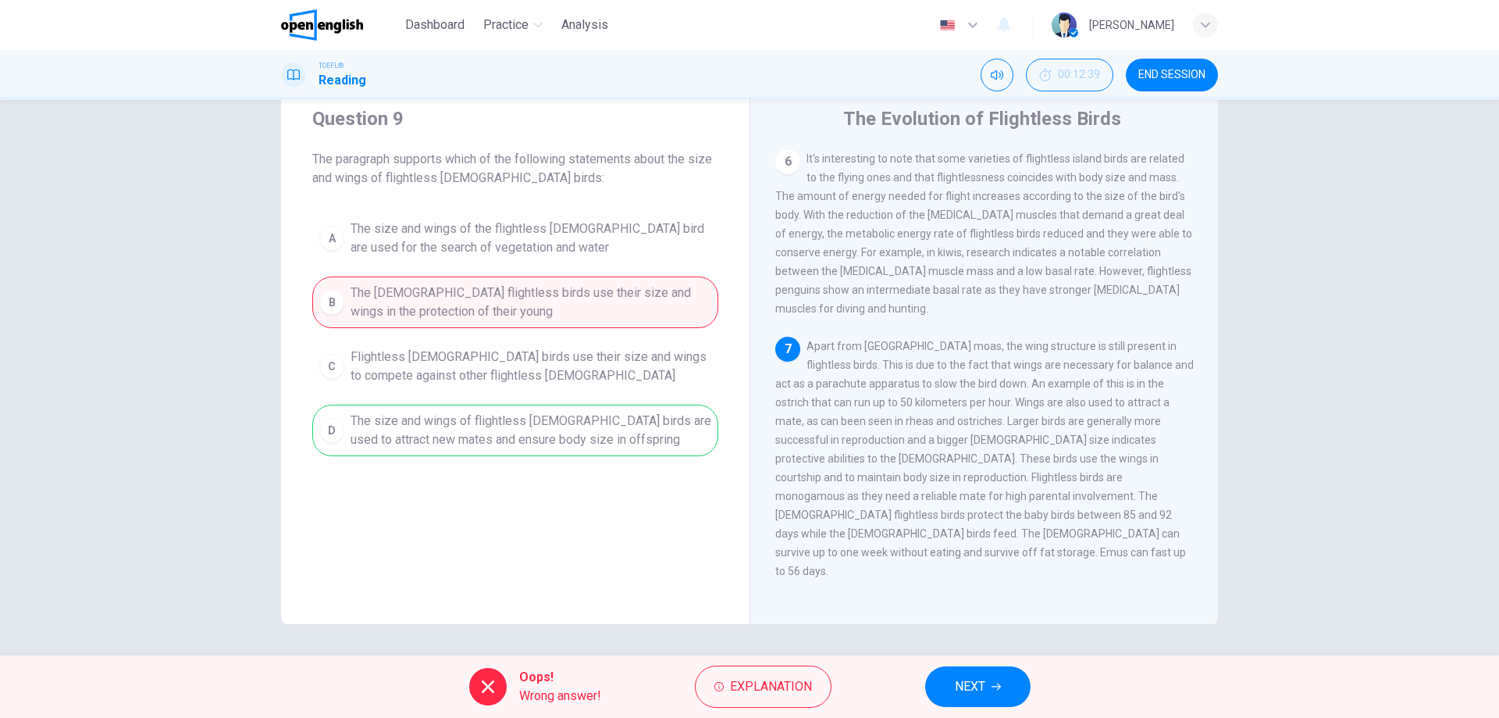
click at [964, 680] on span "NEXT" at bounding box center [970, 687] width 30 height 22
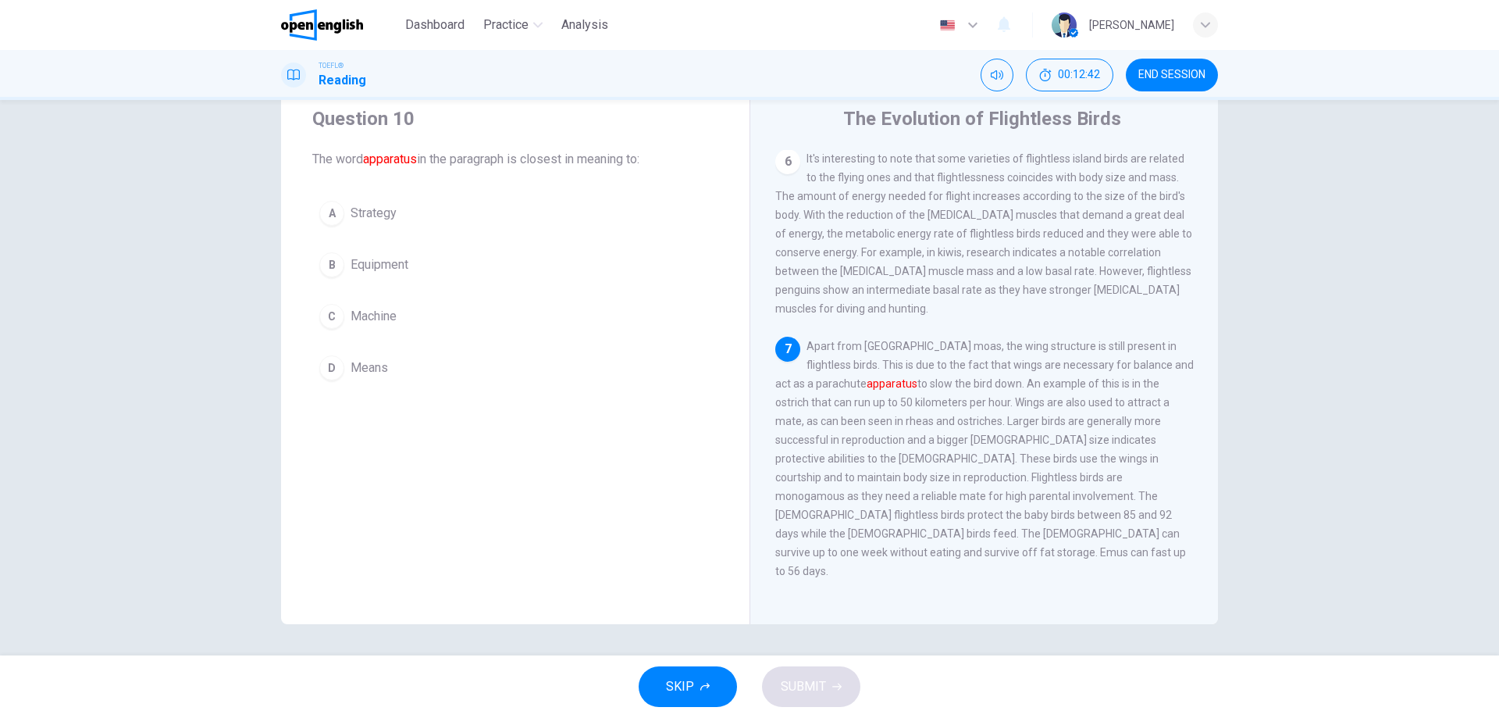
click at [334, 262] on div "B" at bounding box center [331, 264] width 25 height 25
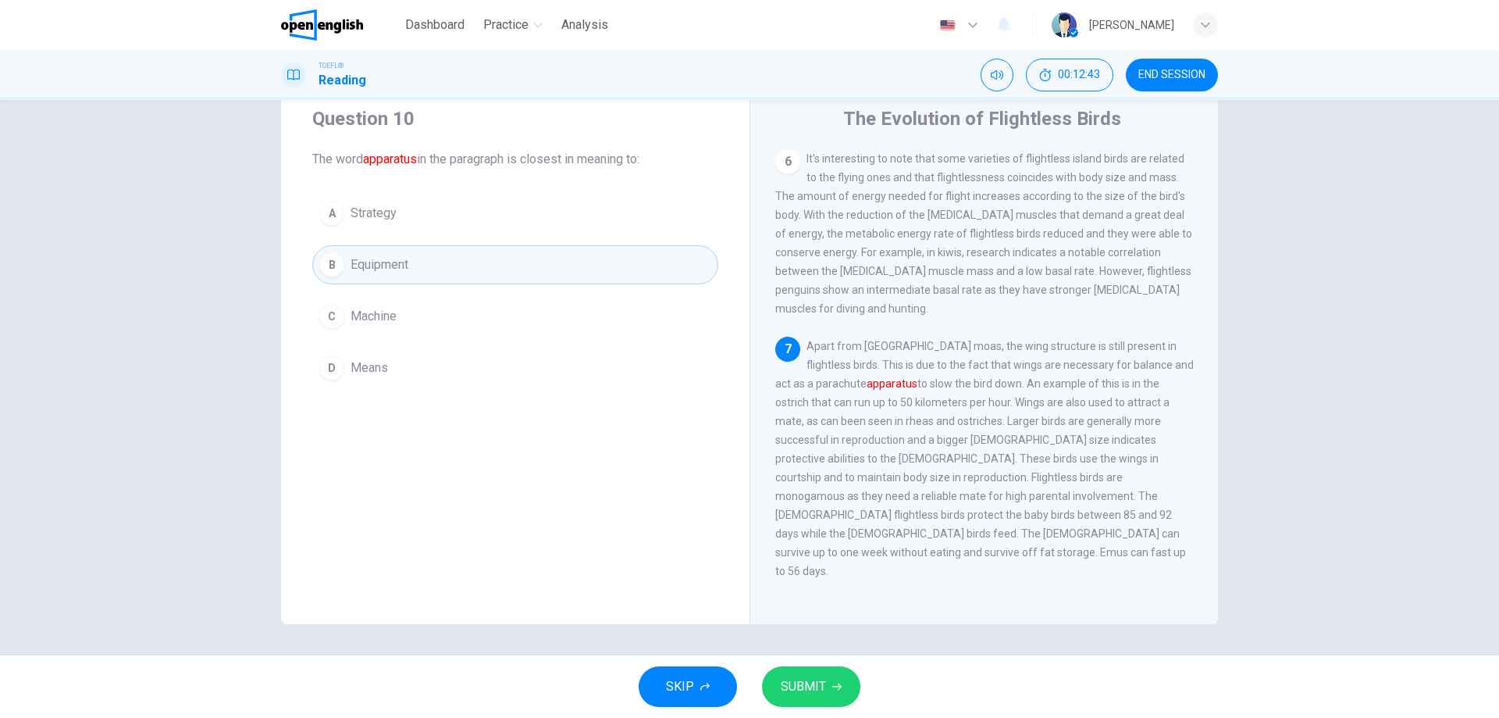
click at [804, 682] on span "SUBMIT" at bounding box center [803, 687] width 45 height 22
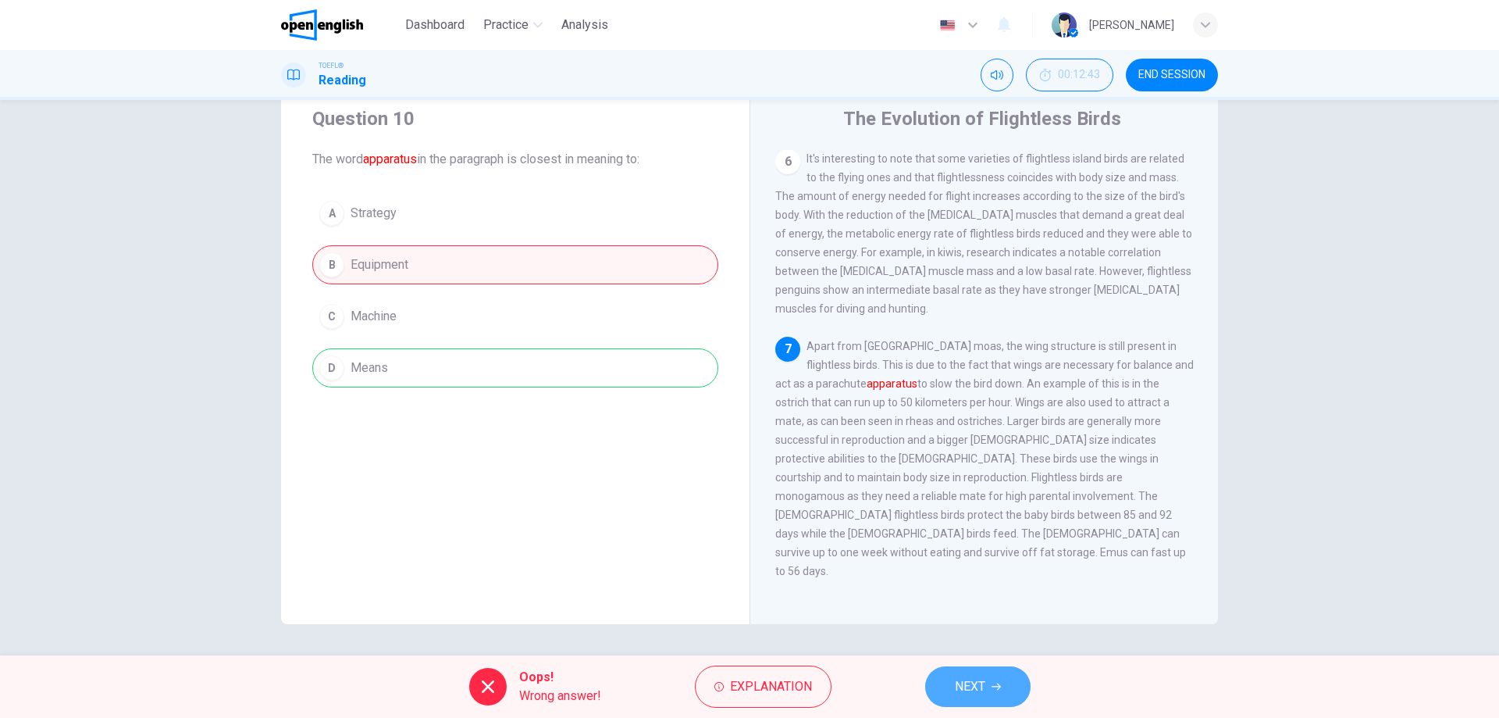
click at [972, 683] on span "NEXT" at bounding box center [970, 687] width 30 height 22
